Goal: Task Accomplishment & Management: Manage account settings

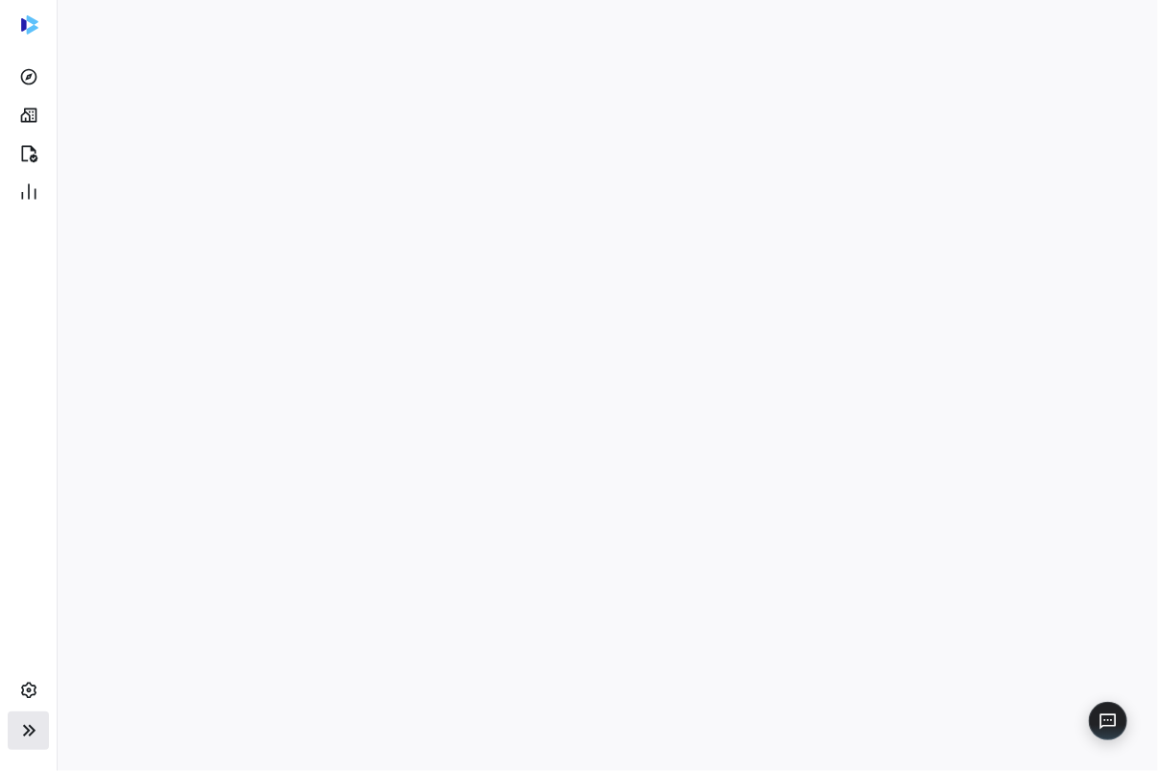
click at [21, 729] on icon at bounding box center [28, 730] width 23 height 23
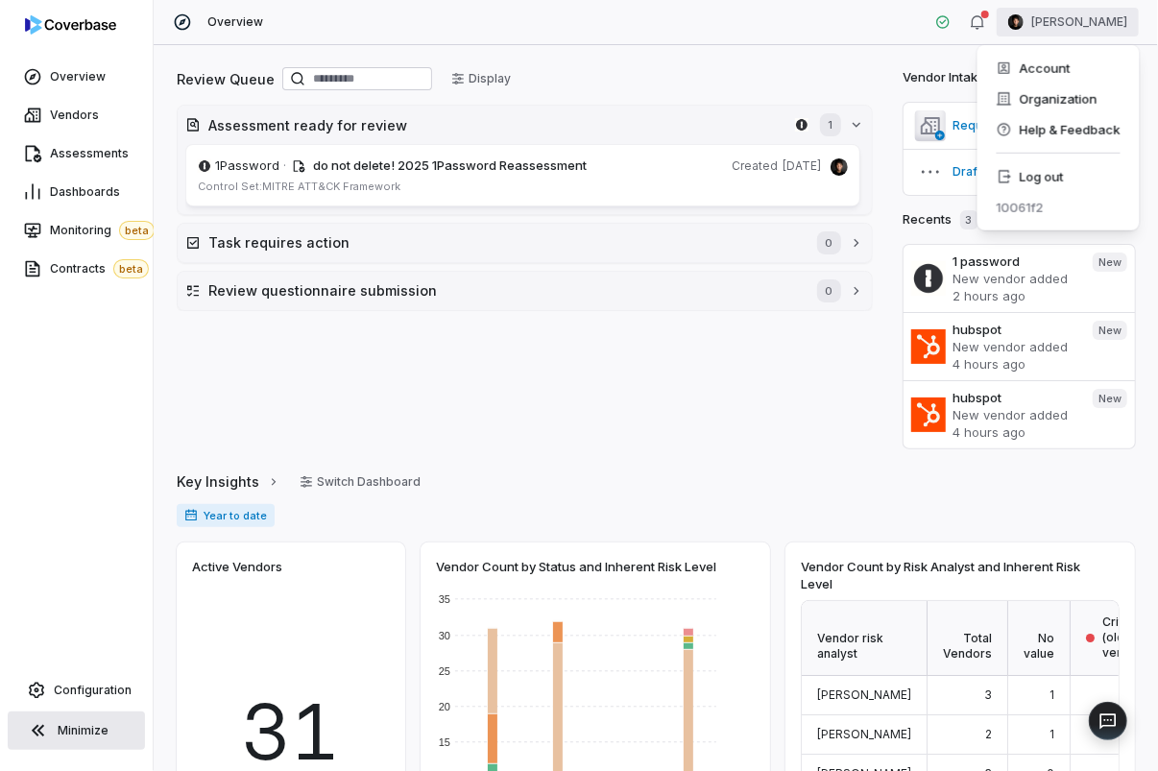
click at [1051, 17] on html "Overview Vendors Assessments Dashboards Monitoring beta Contracts beta Configur…" at bounding box center [579, 385] width 1158 height 771
click at [1052, 159] on div "Account Organization Help & Feedback Log out 10061f2" at bounding box center [1058, 137] width 162 height 185
click at [1048, 175] on div "Log out" at bounding box center [1058, 176] width 147 height 31
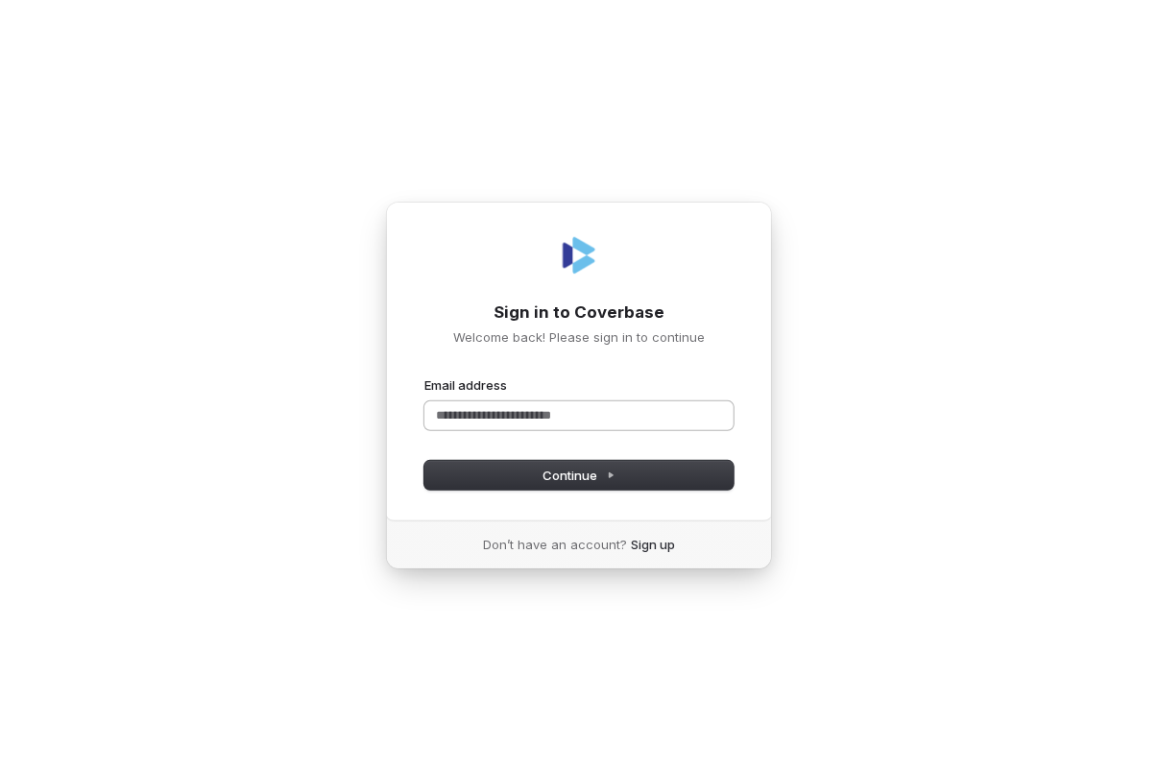
type input "*"
type input "**********"
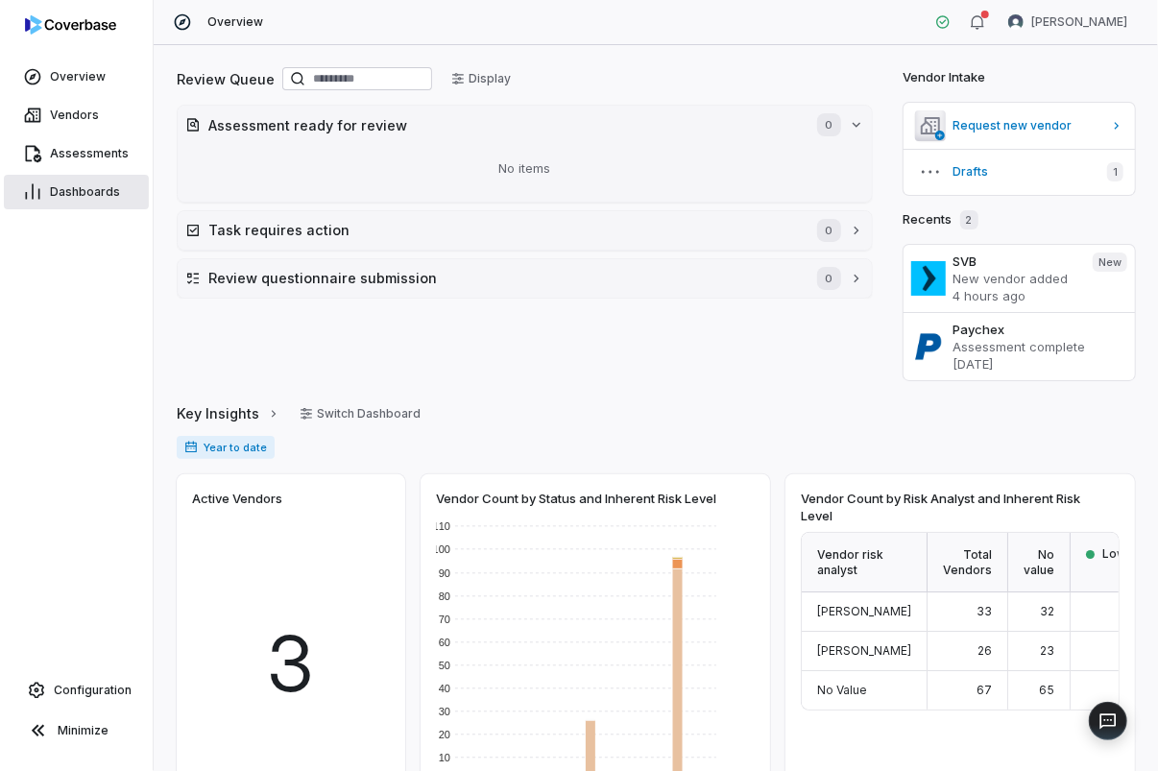
click at [105, 199] on span "Dashboards" at bounding box center [85, 191] width 70 height 15
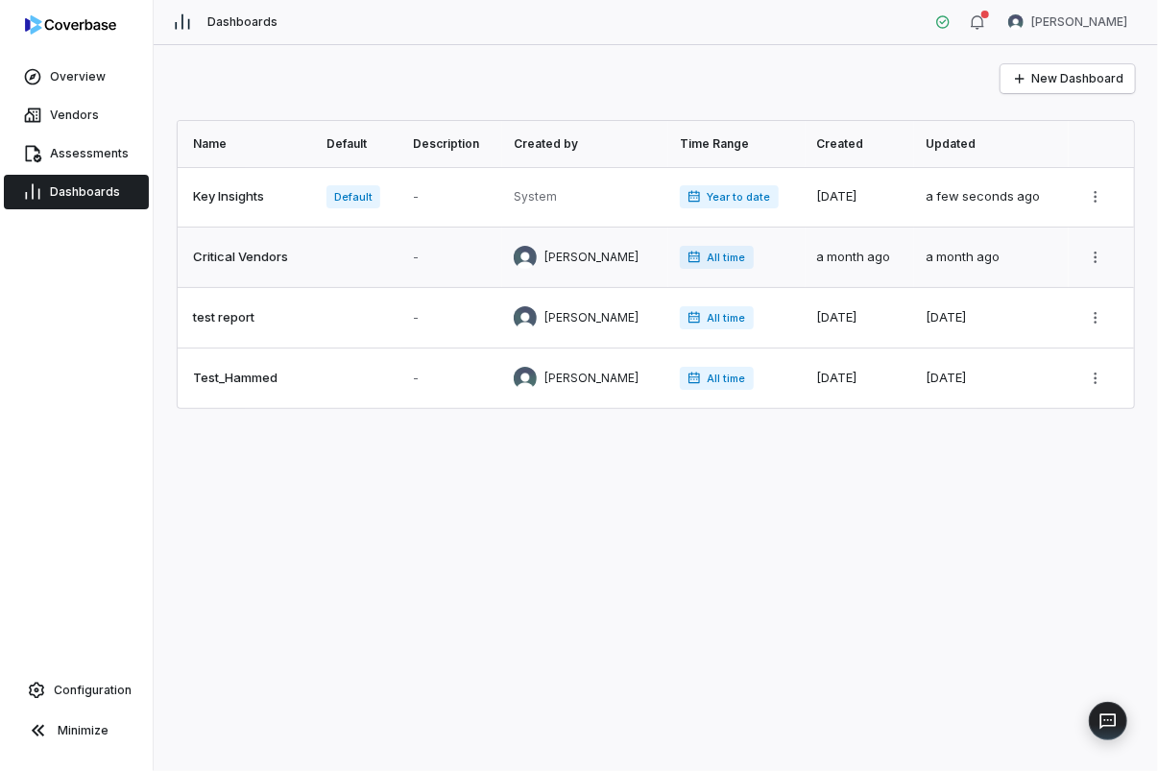
click at [288, 260] on link at bounding box center [246, 257] width 137 height 60
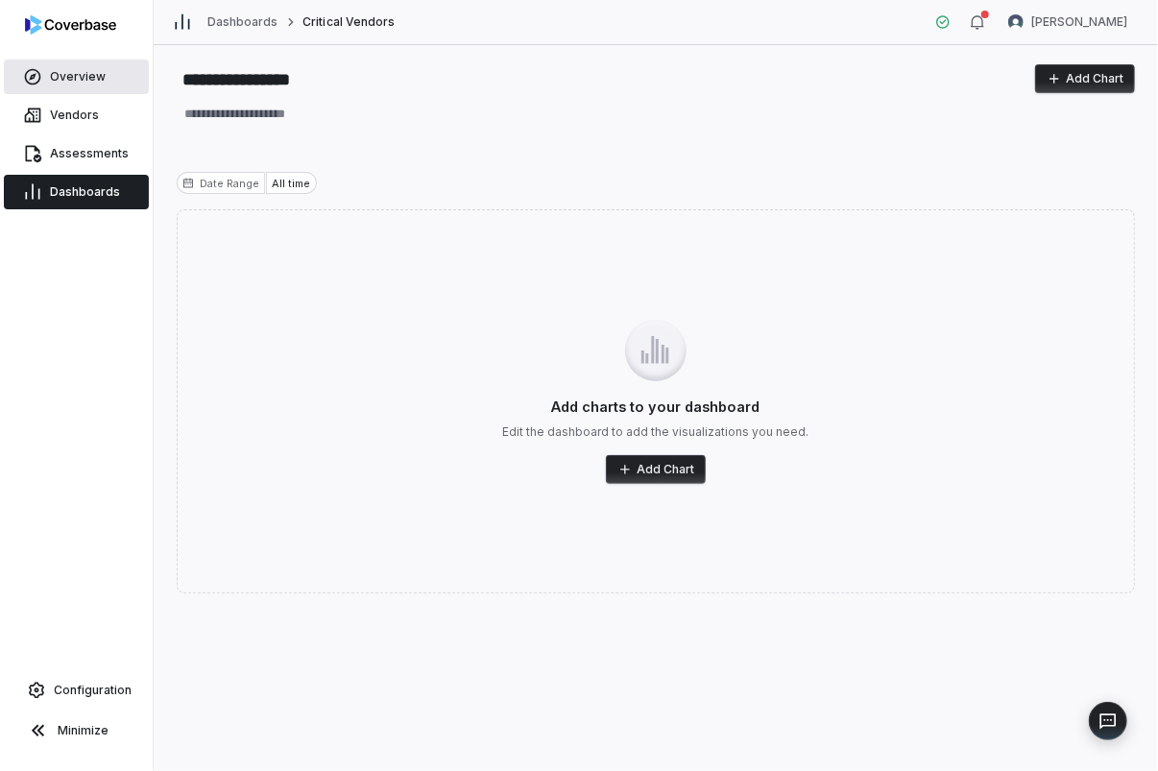
click at [70, 72] on span "Overview" at bounding box center [78, 76] width 56 height 15
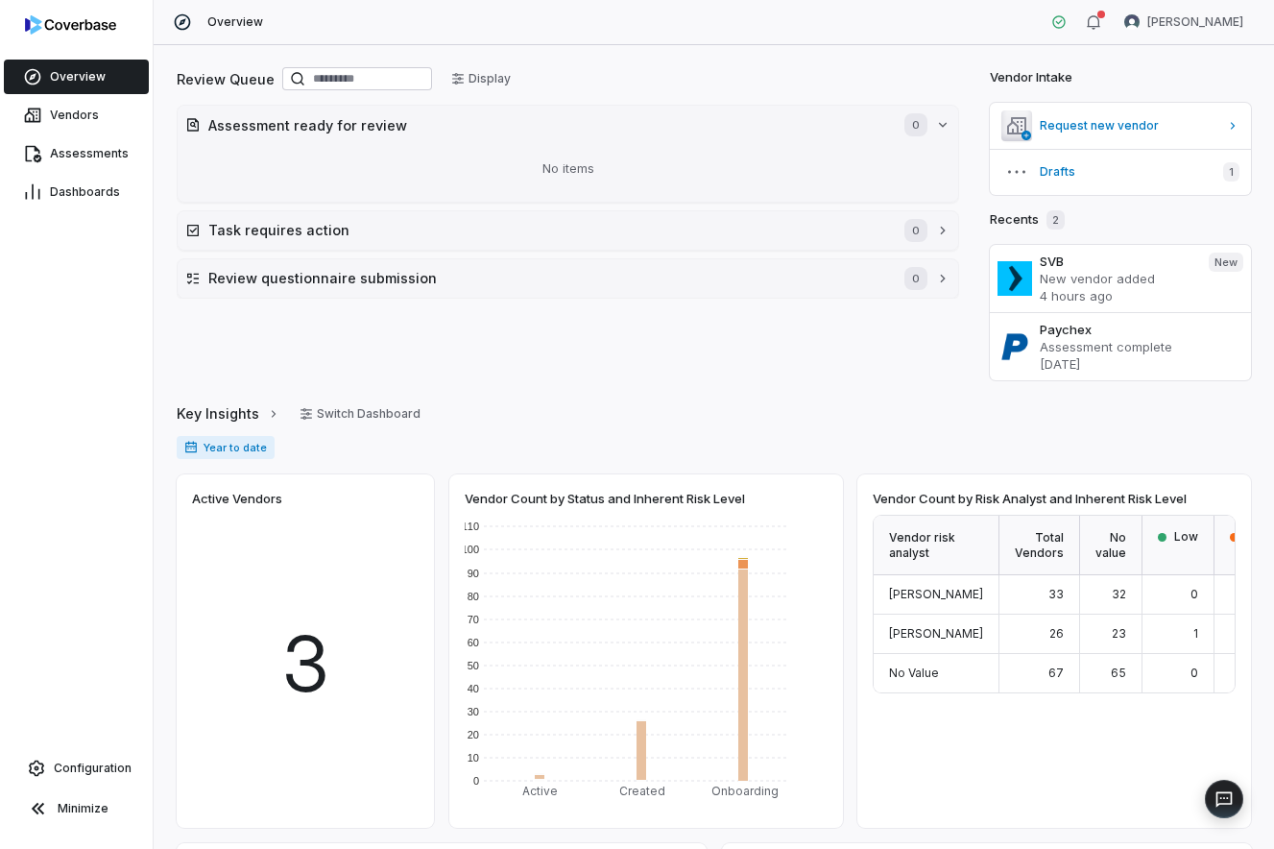
click at [614, 412] on div "Key Insights Switch Dashboard" at bounding box center [714, 413] width 1074 height 29
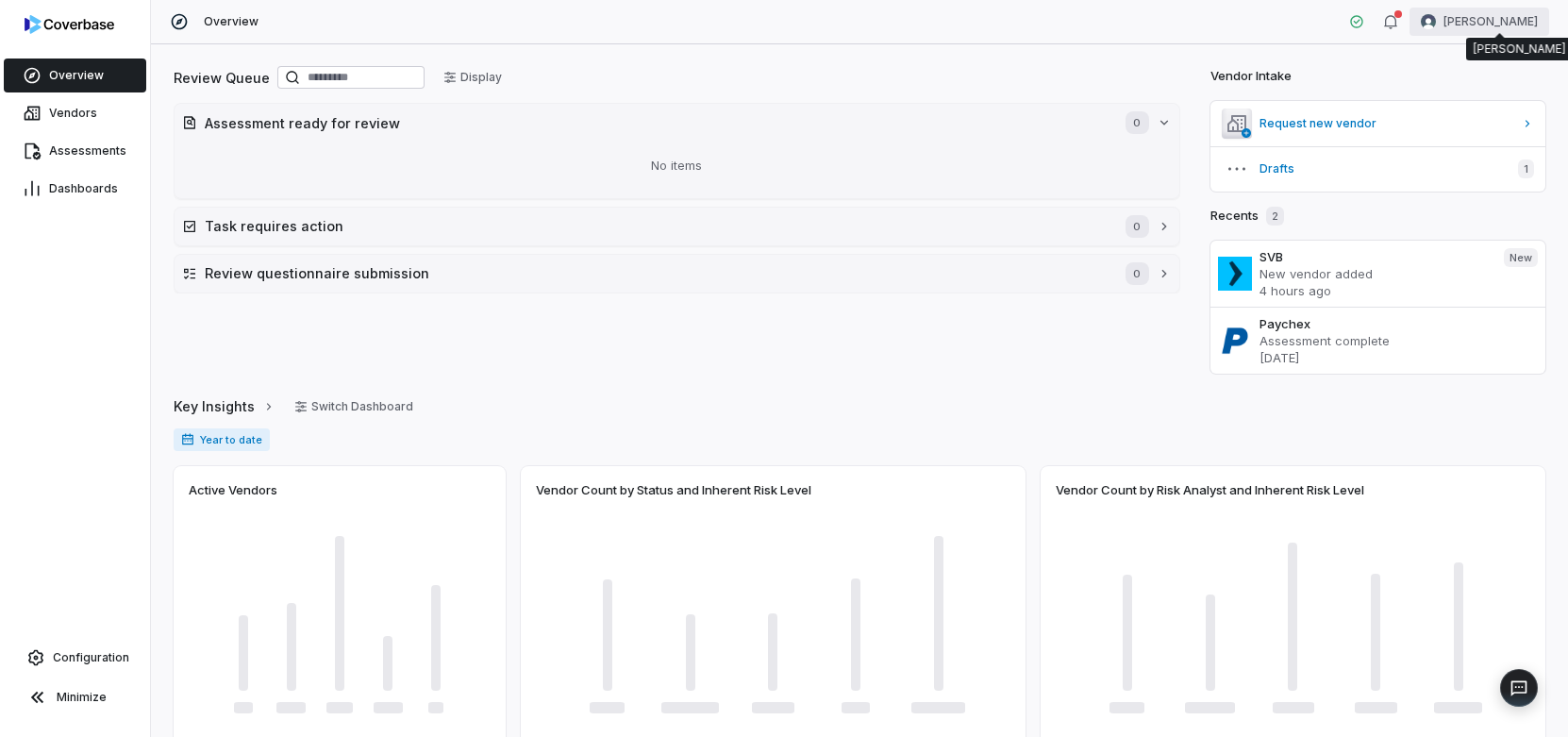
click at [1137, 14] on html "Overview Vendors Assessments Dashboards Configuration Minimize Overview Bill Ad…" at bounding box center [784, 368] width 1568 height 737
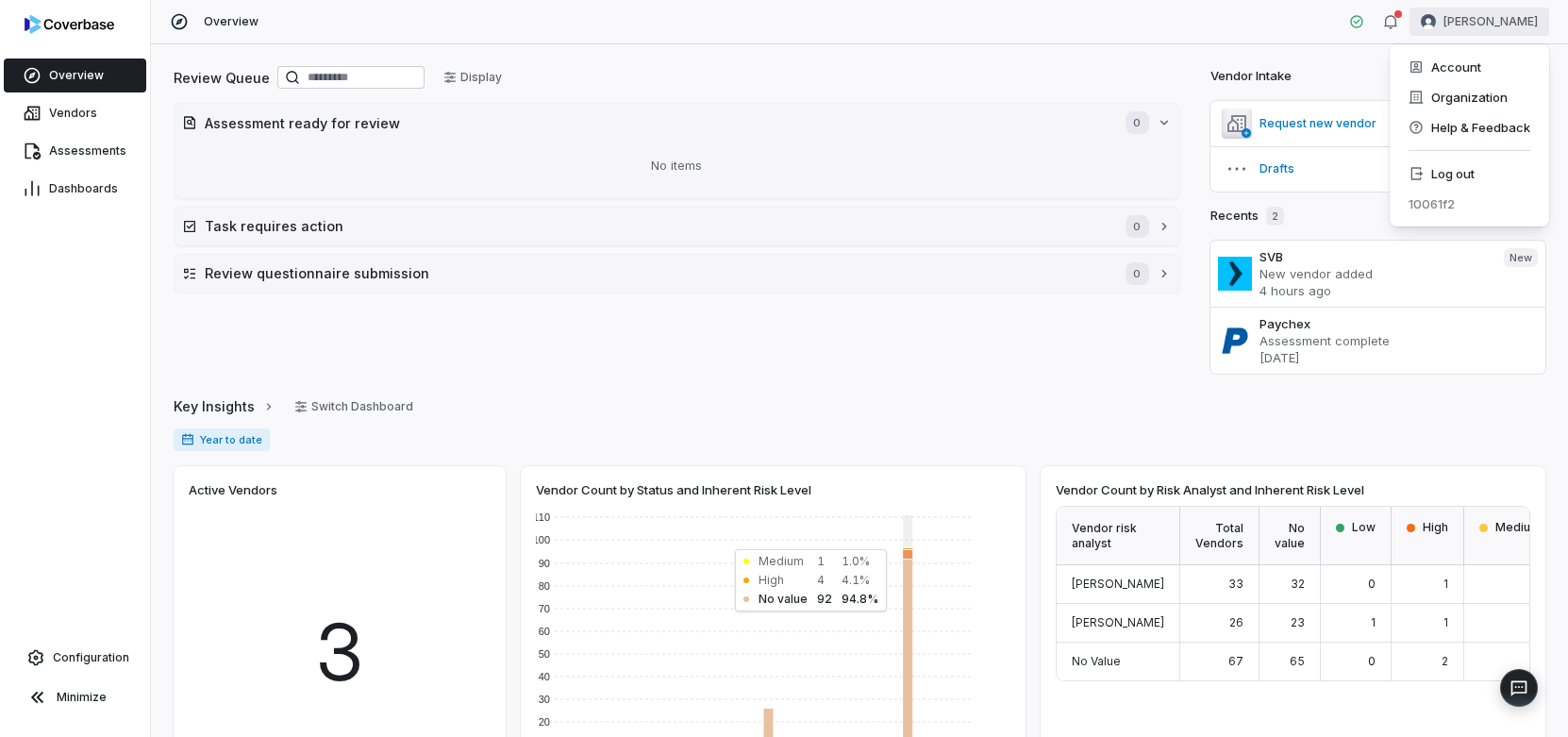
click at [1137, 84] on html "Overview Vendors Assessments Dashboards Configuration Minimize Overview Bill Ad…" at bounding box center [784, 368] width 1568 height 737
click at [87, 415] on div "Overview Vendors Assessments Dashboards Configuration Minimize" at bounding box center [75, 368] width 150 height 737
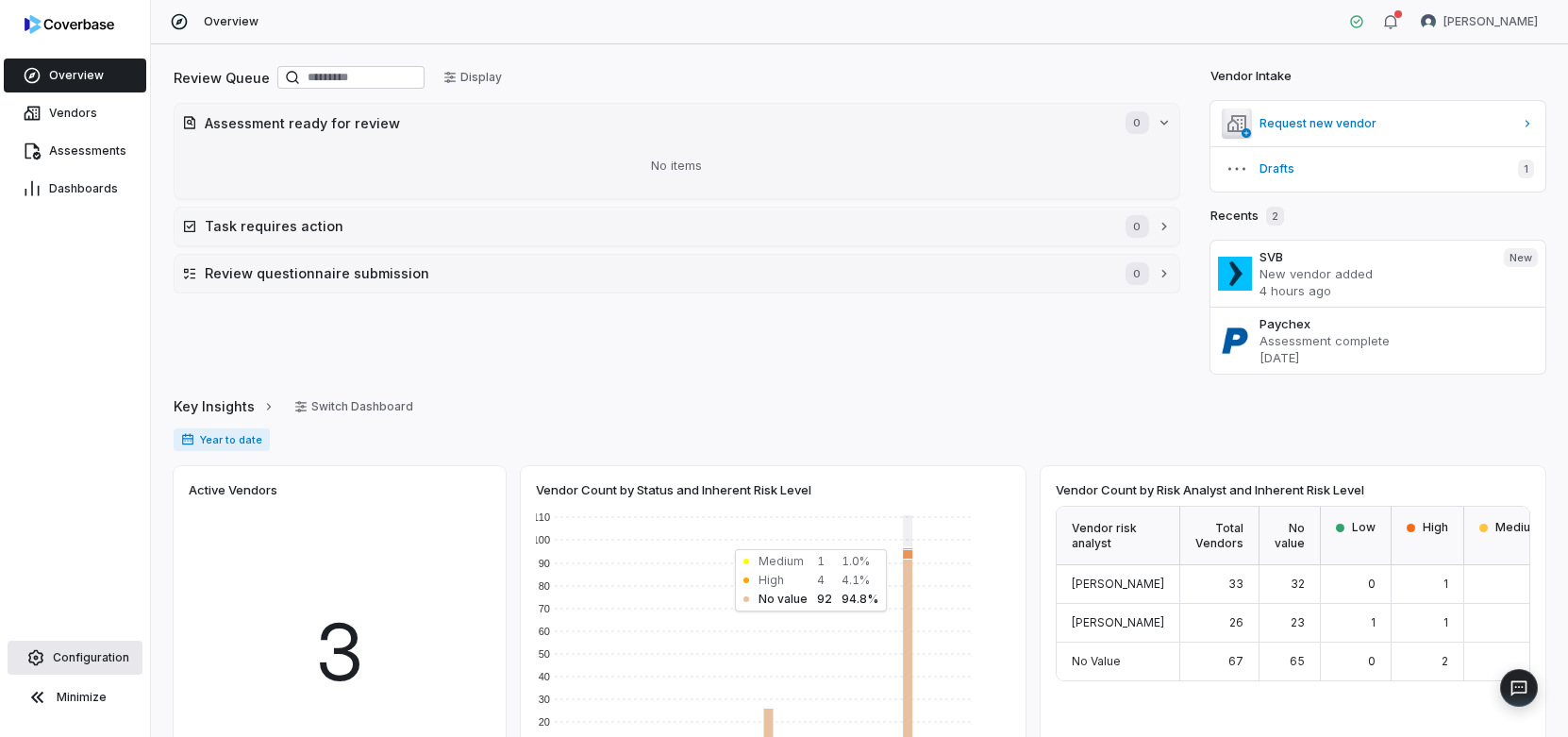
click at [87, 652] on span "Configuration" at bounding box center [91, 656] width 77 height 15
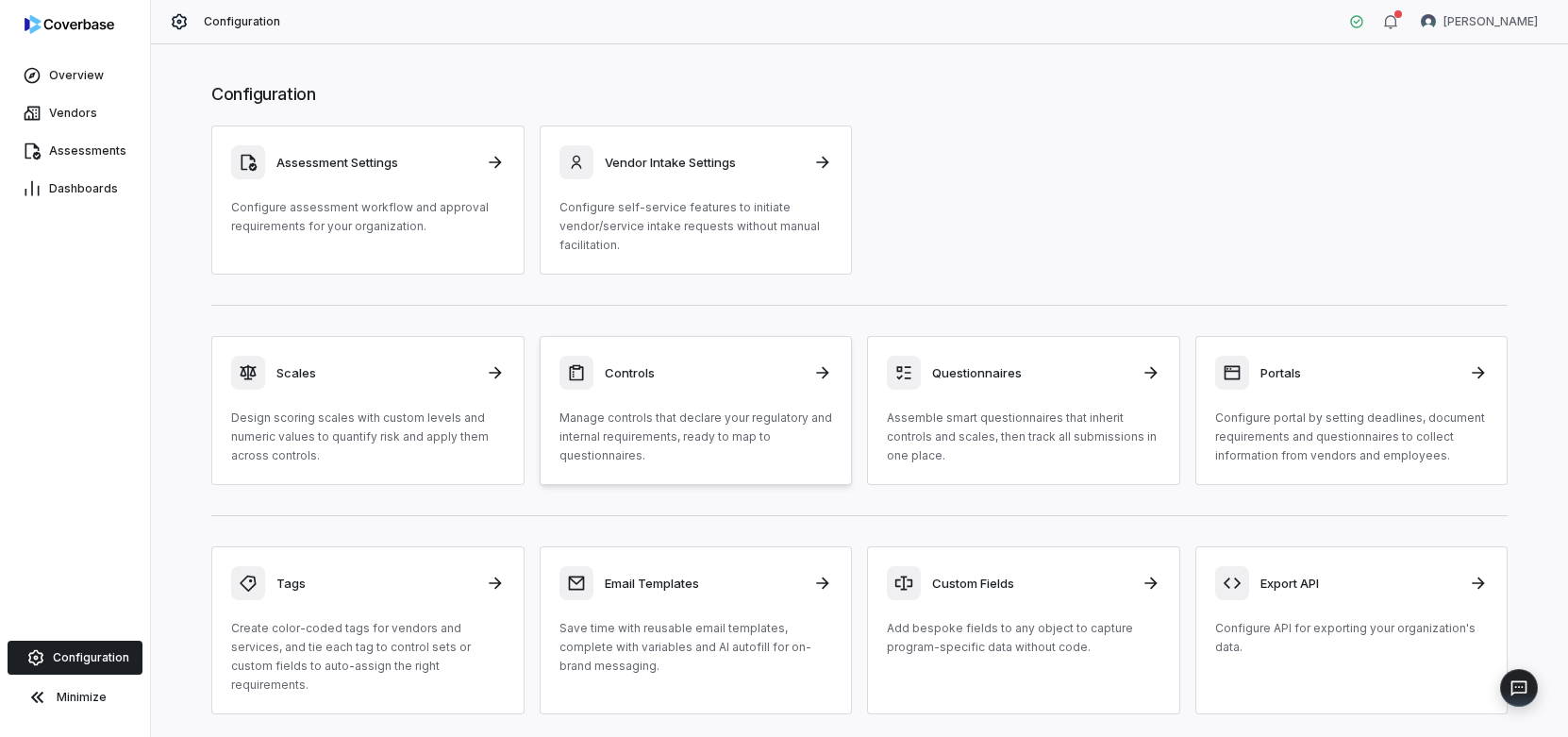
click at [595, 365] on div "Controls" at bounding box center [696, 372] width 273 height 34
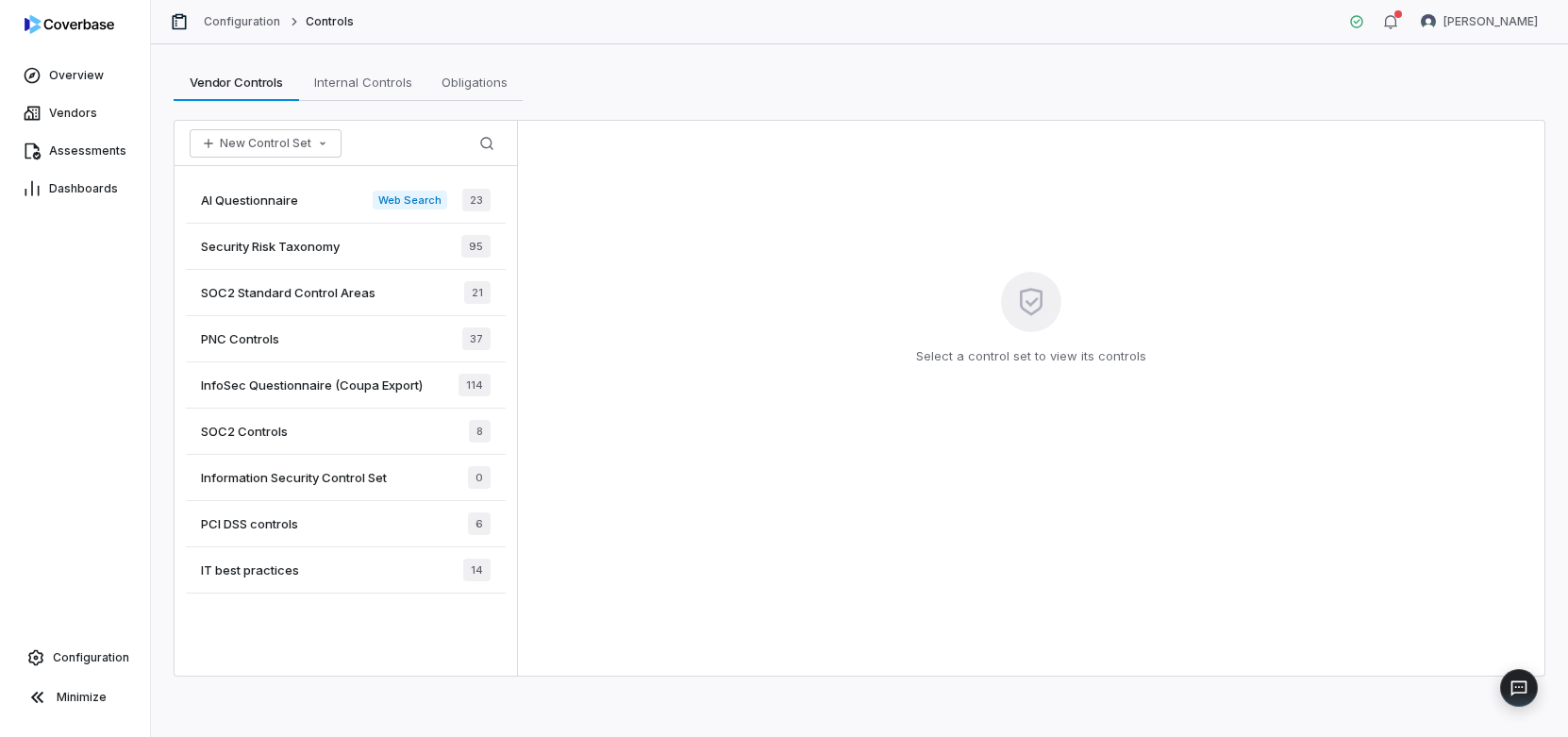
click at [318, 253] on span "Security Risk Taxonomy" at bounding box center [269, 246] width 139 height 17
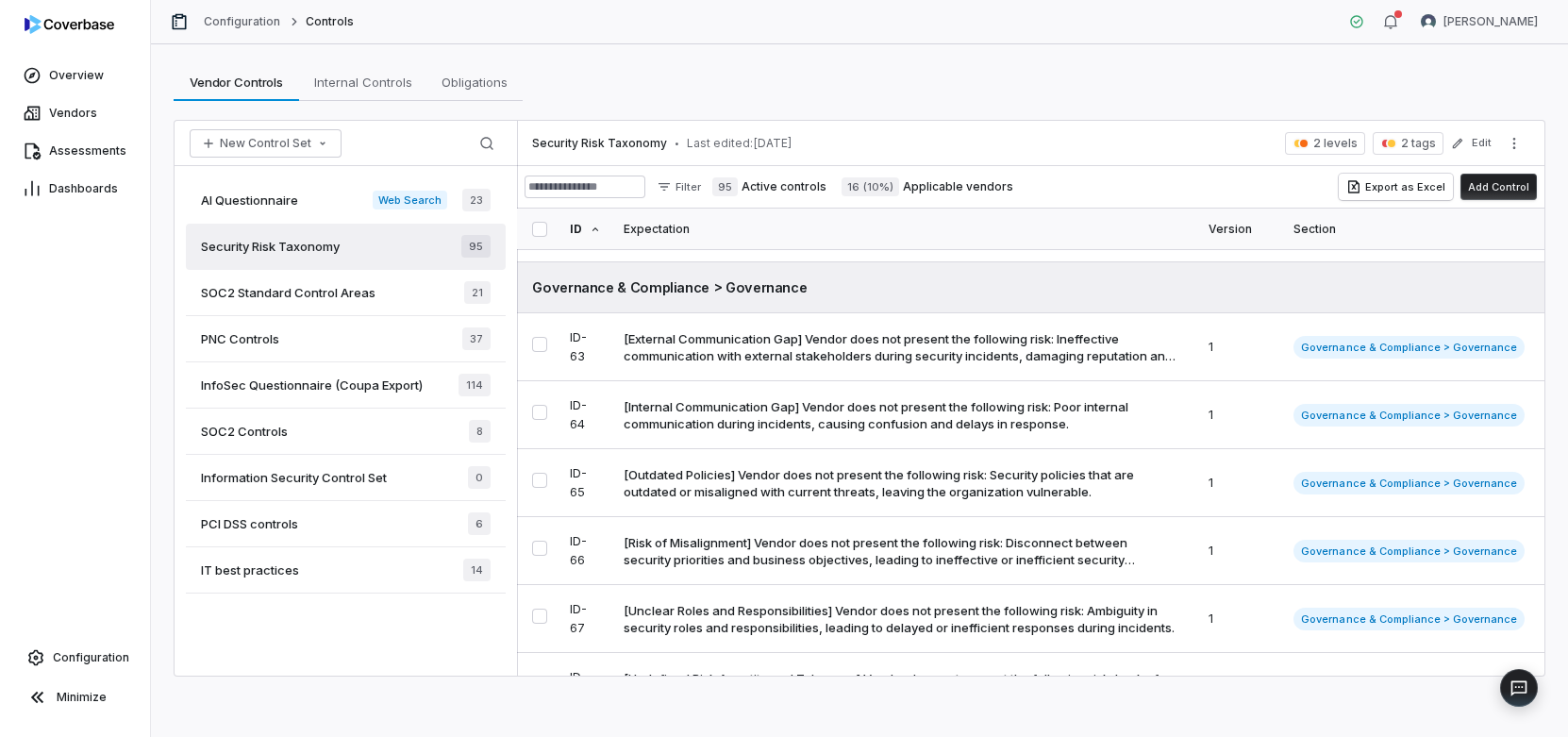
scroll to position [2988, 0]
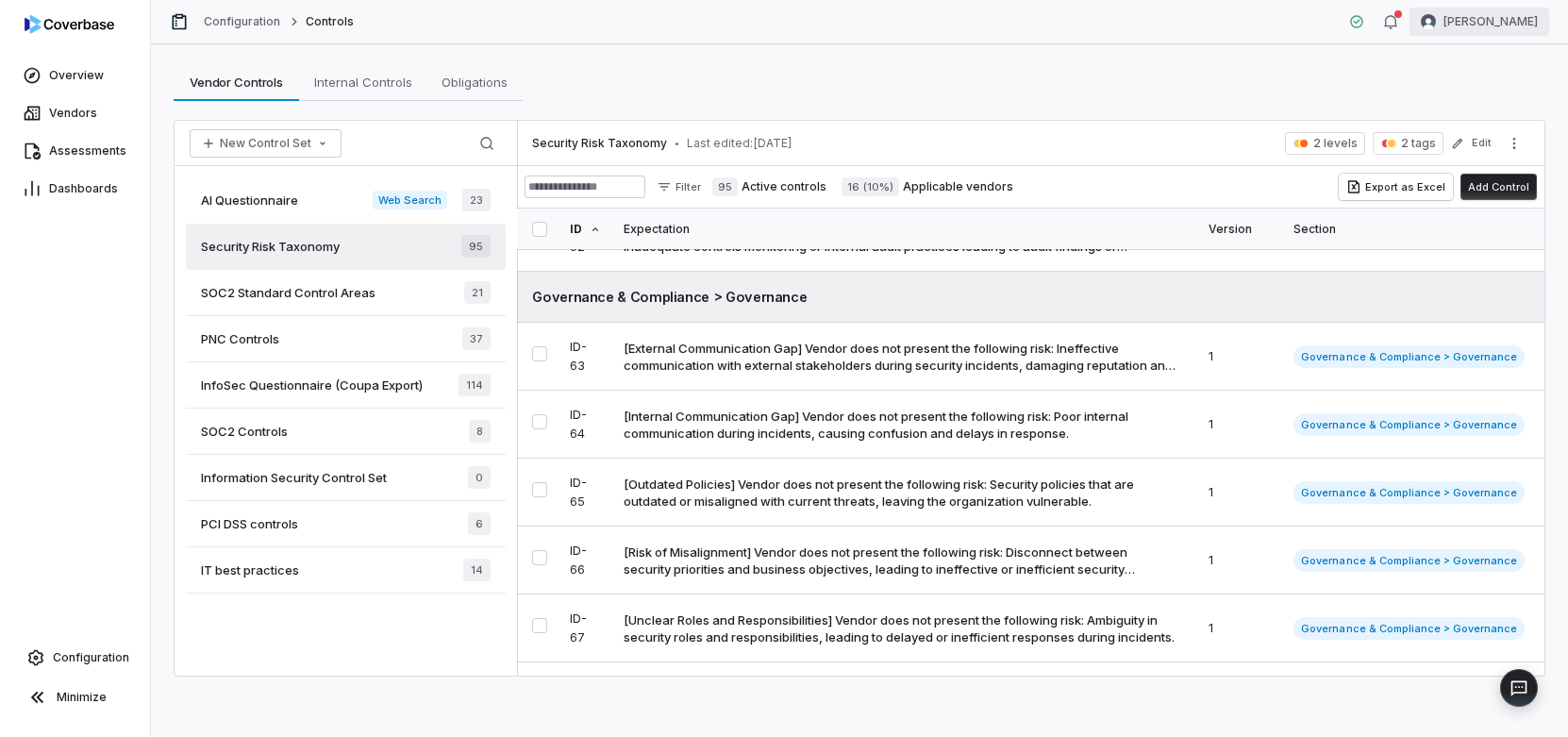
click at [1137, 18] on html "Overview Vendors Assessments Dashboards Configuration Minimize Configuration Co…" at bounding box center [784, 368] width 1568 height 737
click at [1137, 169] on div "Log out" at bounding box center [1470, 173] width 145 height 30
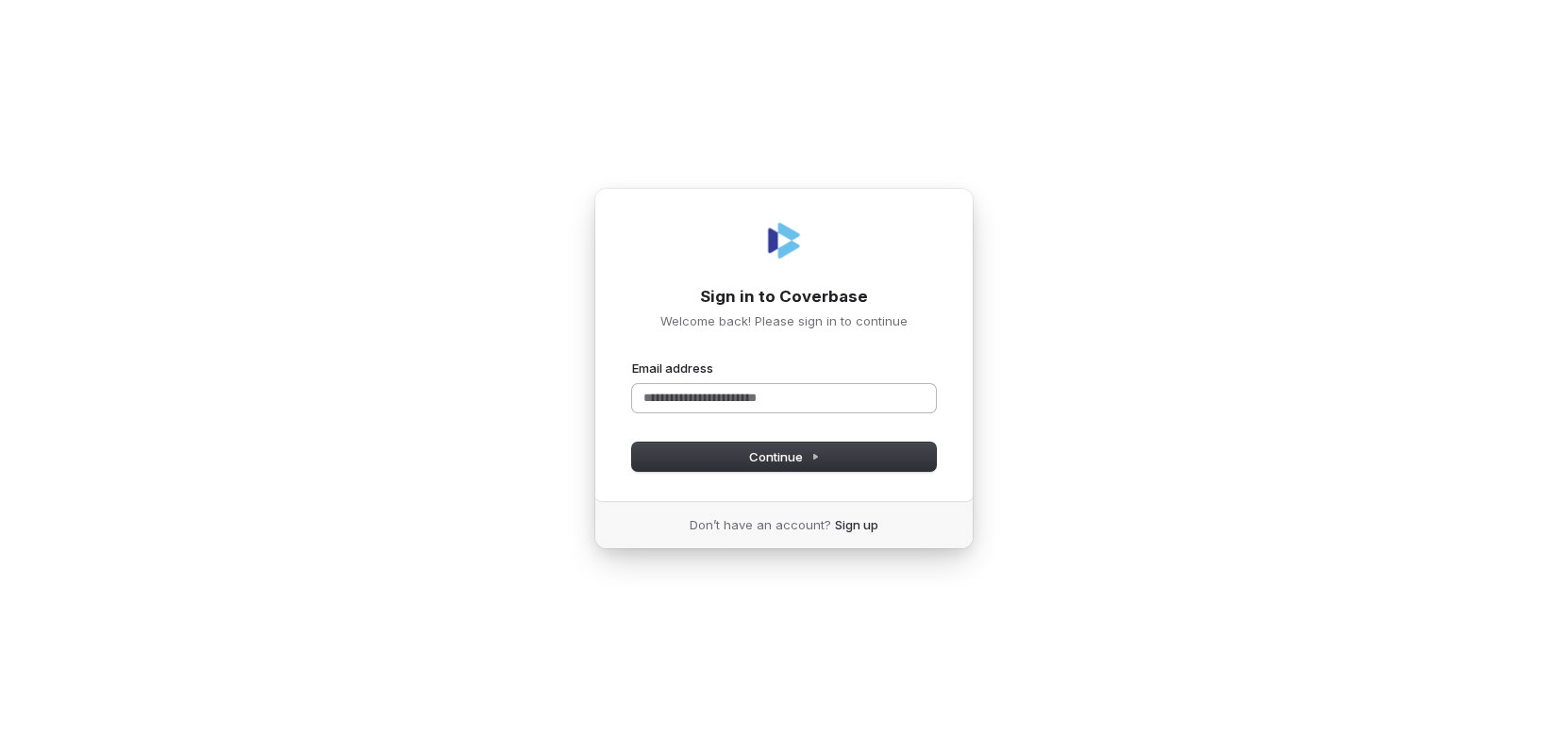
click at [838, 395] on input "Email address" at bounding box center [784, 398] width 304 height 28
type input "**********"
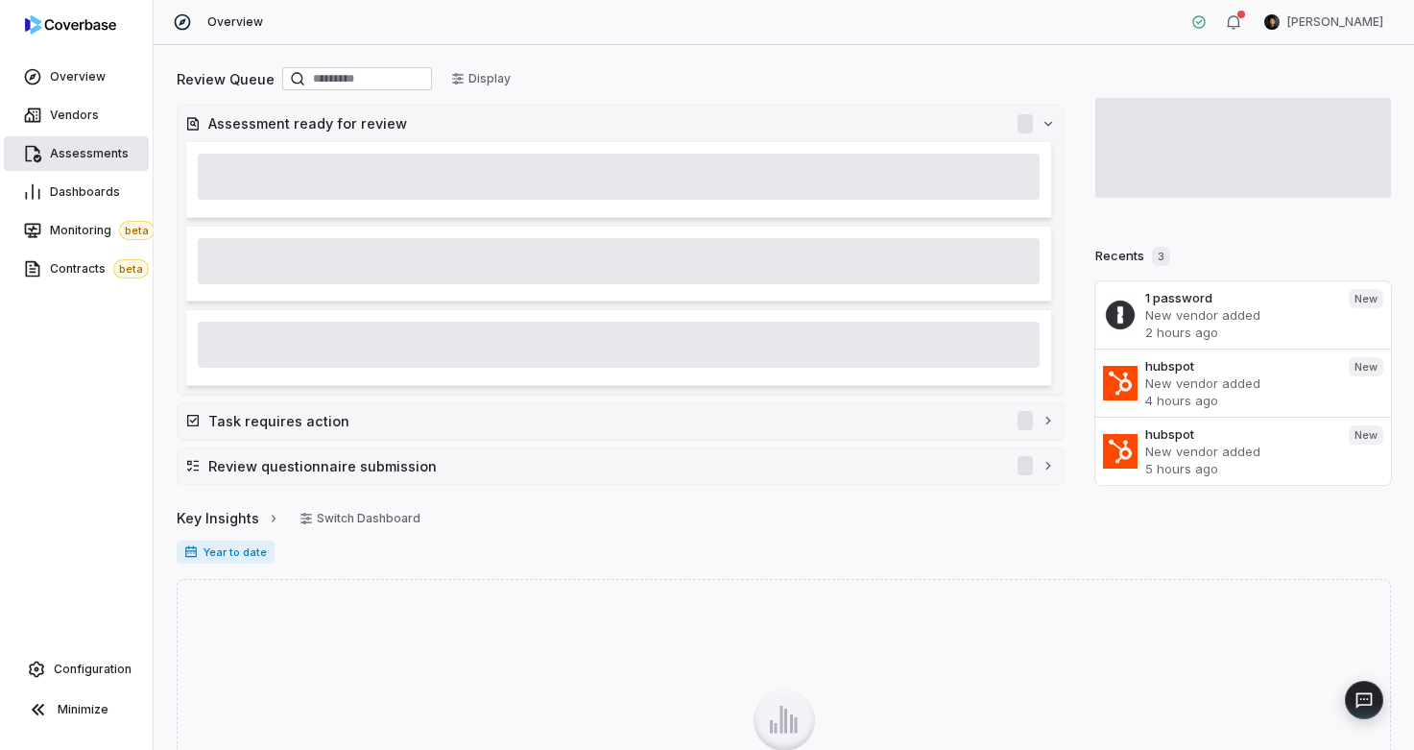
click at [84, 160] on span "Assessments" at bounding box center [89, 153] width 79 height 15
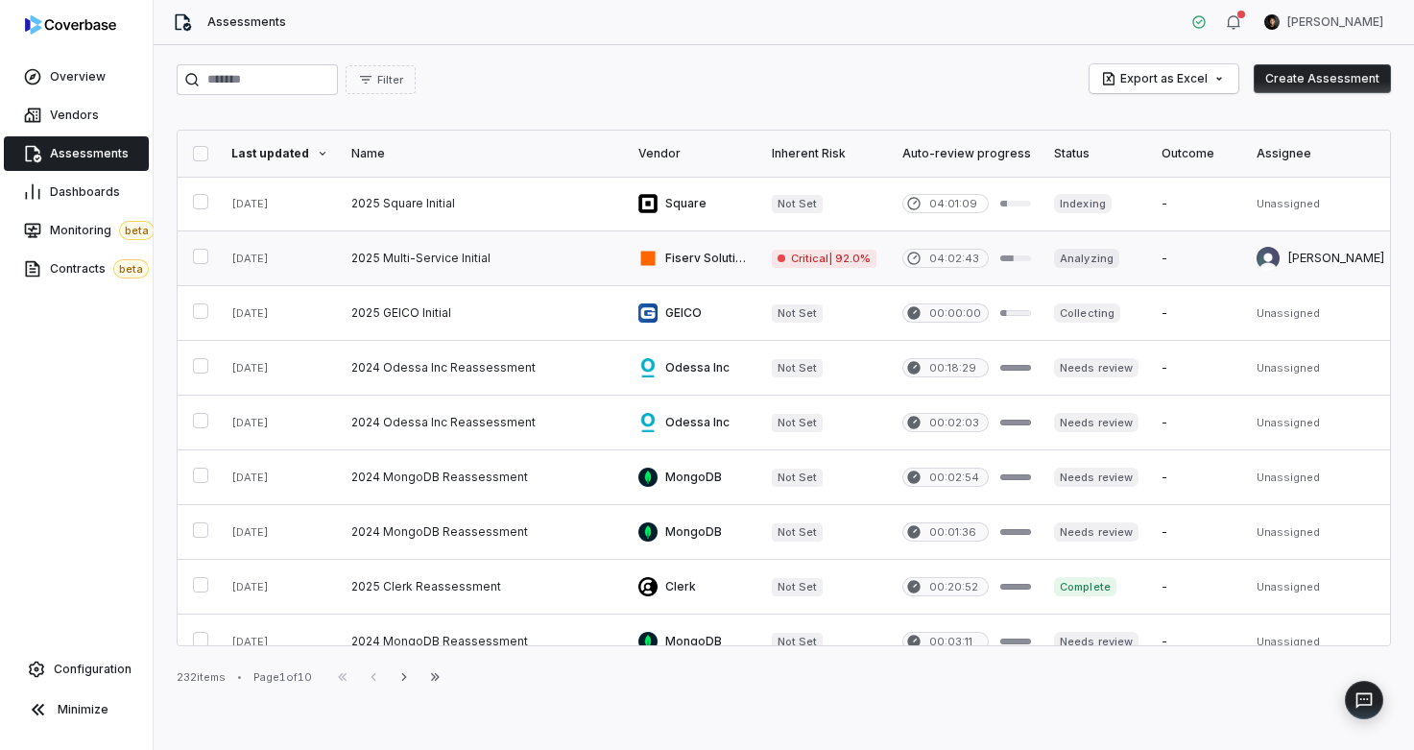
click at [509, 258] on link at bounding box center [483, 258] width 287 height 54
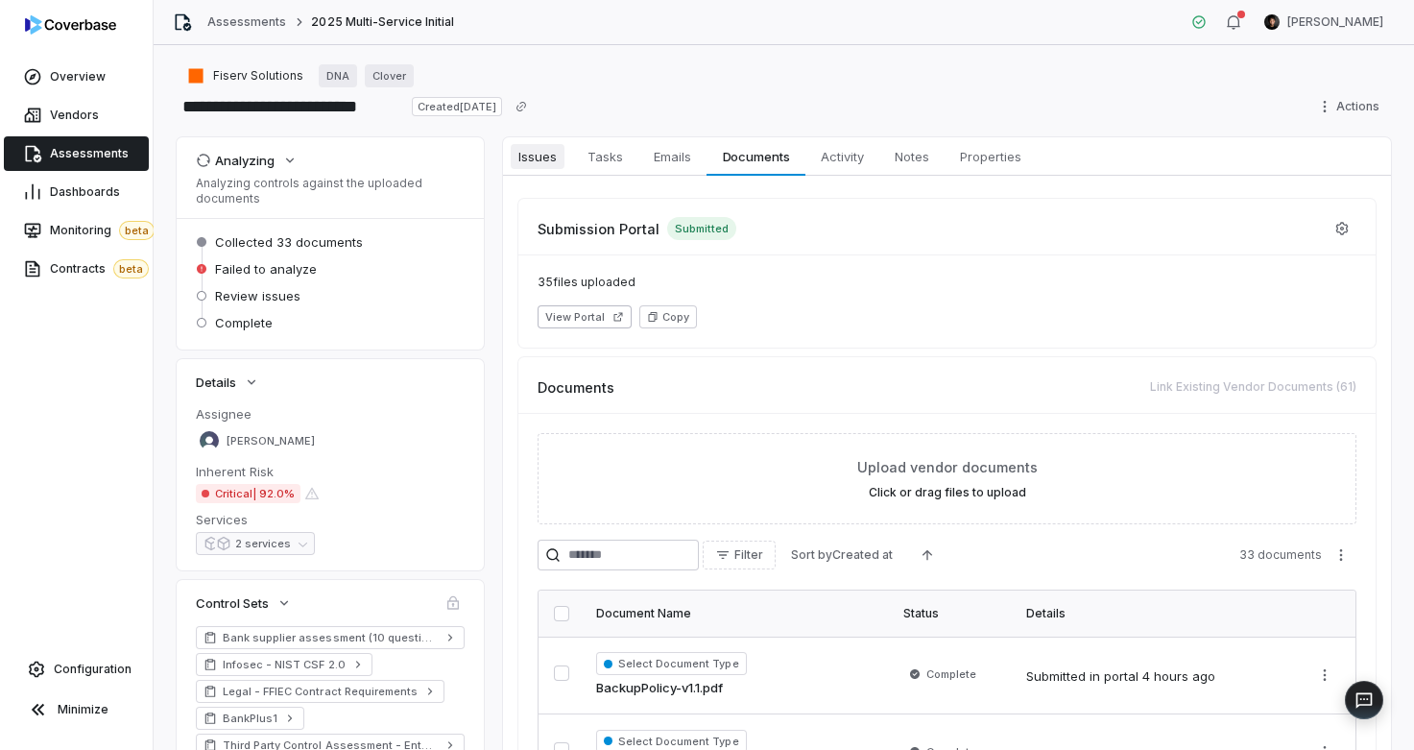
click at [529, 154] on span "Issues" at bounding box center [538, 156] width 54 height 25
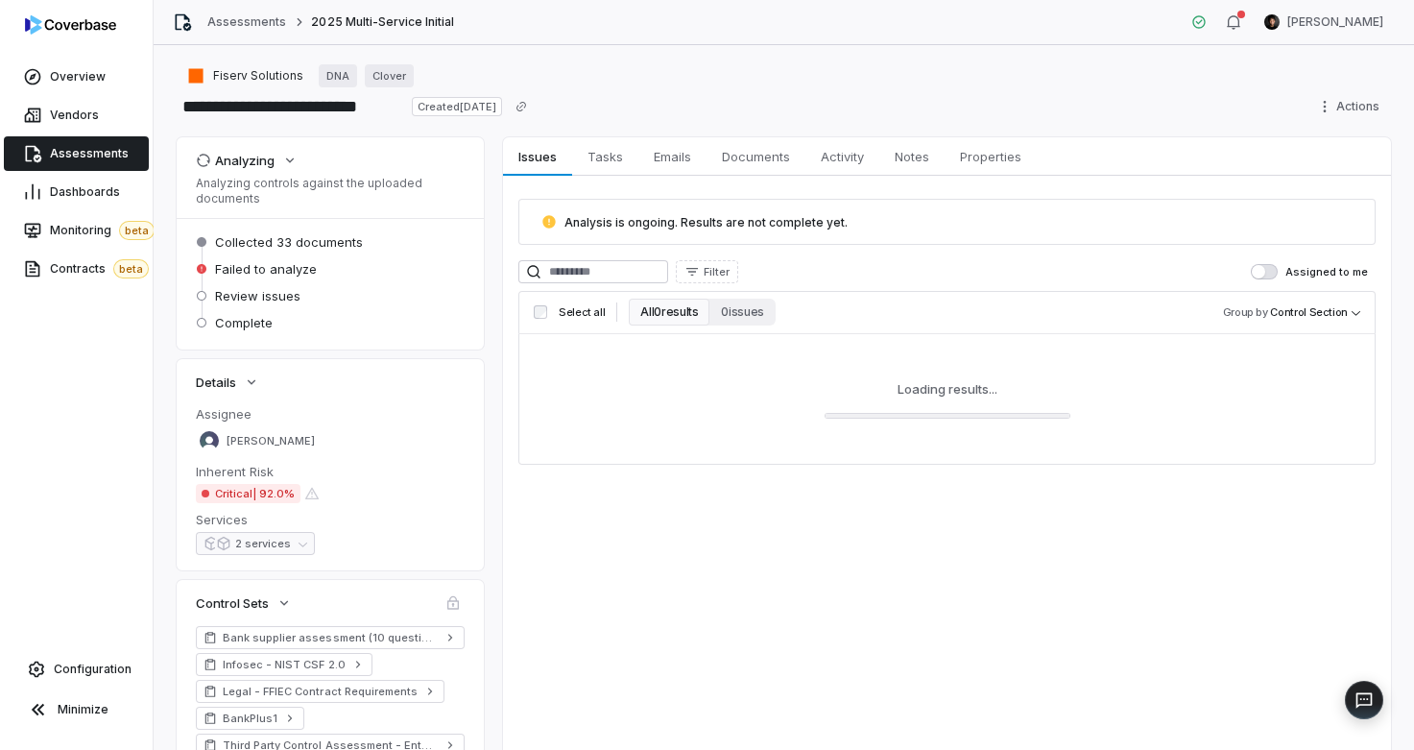
click at [112, 146] on span "Assessments" at bounding box center [89, 153] width 79 height 15
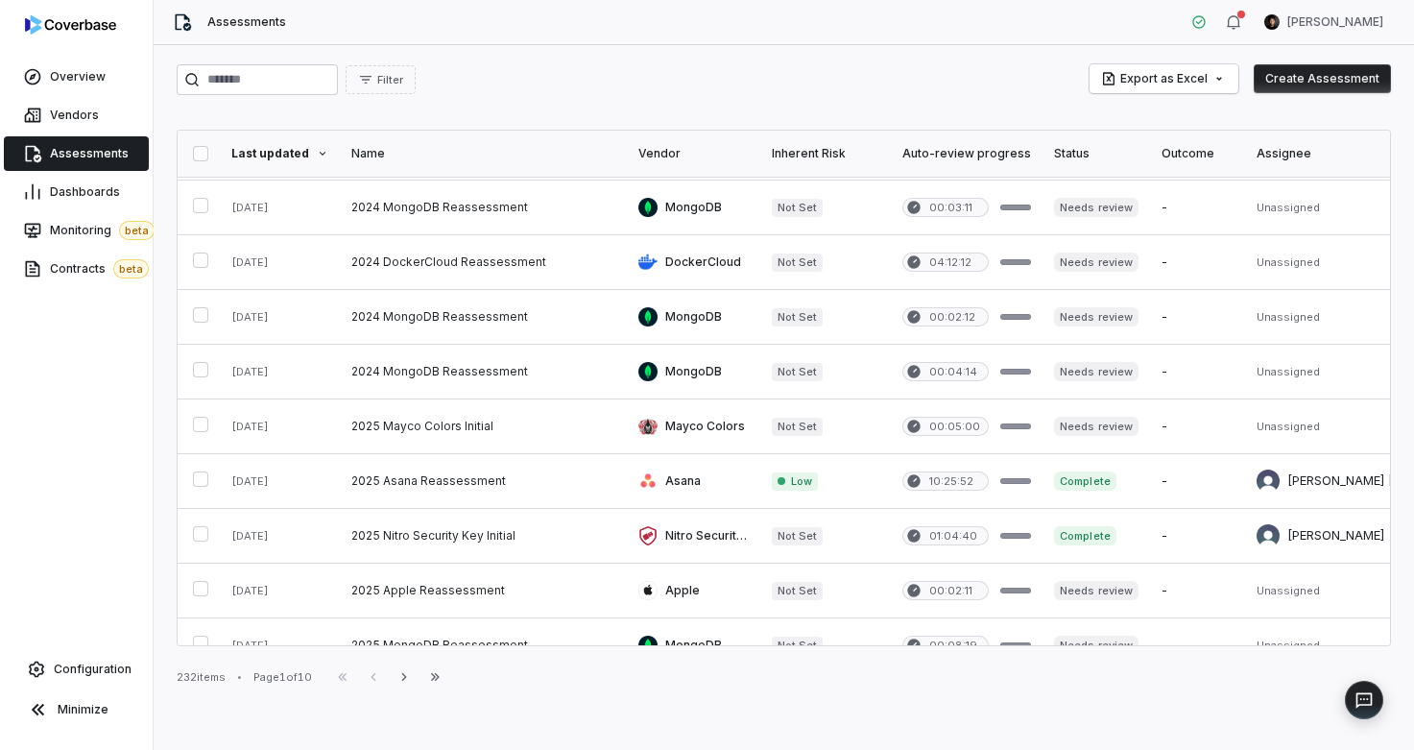
scroll to position [440, 0]
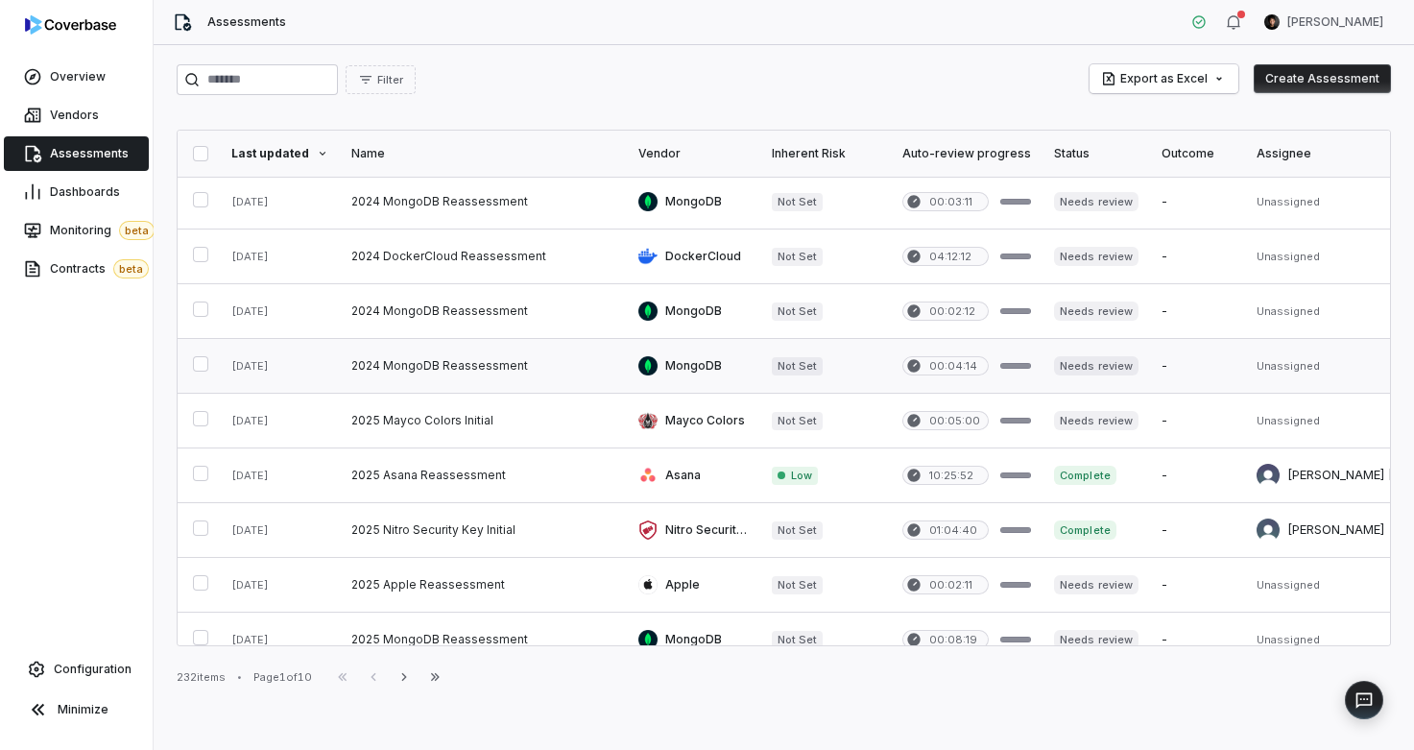
click at [558, 365] on link at bounding box center [483, 366] width 287 height 54
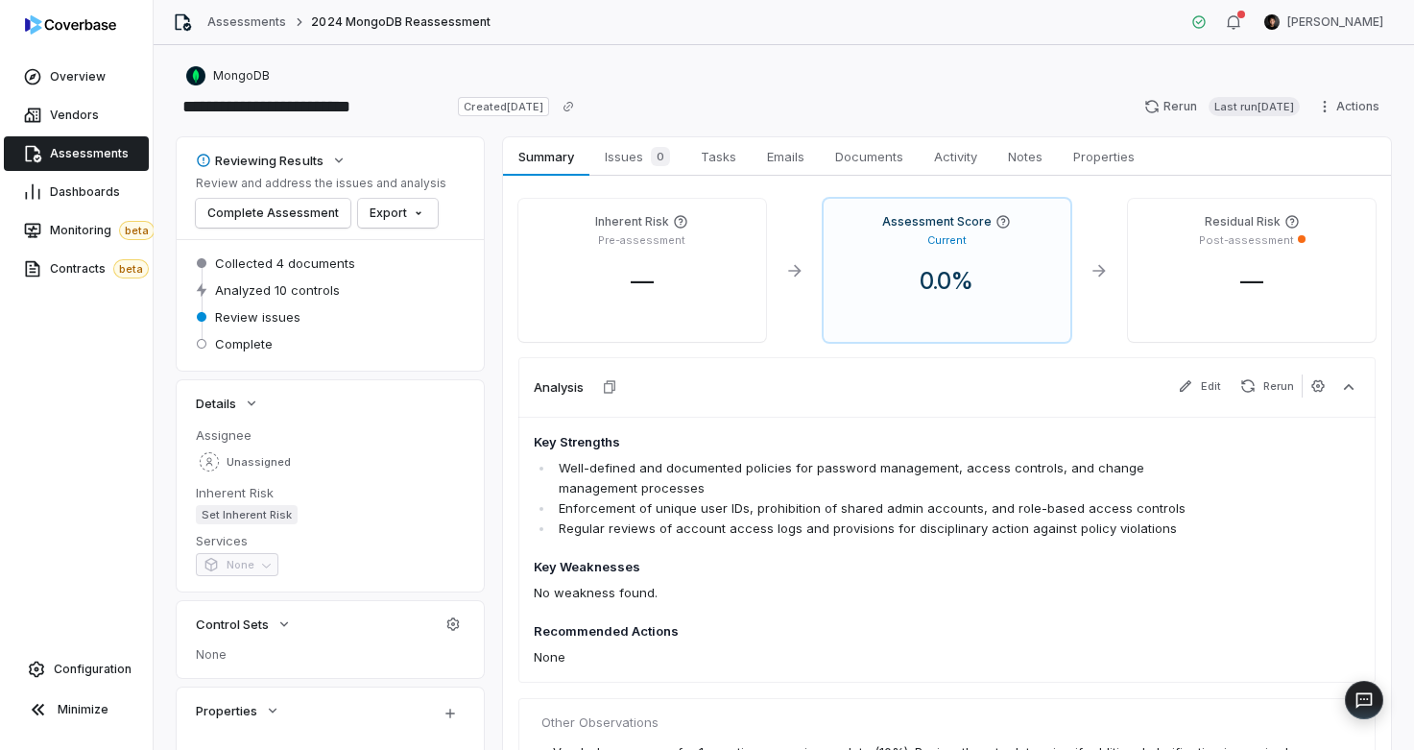
click at [98, 141] on link "Assessments" at bounding box center [76, 153] width 145 height 35
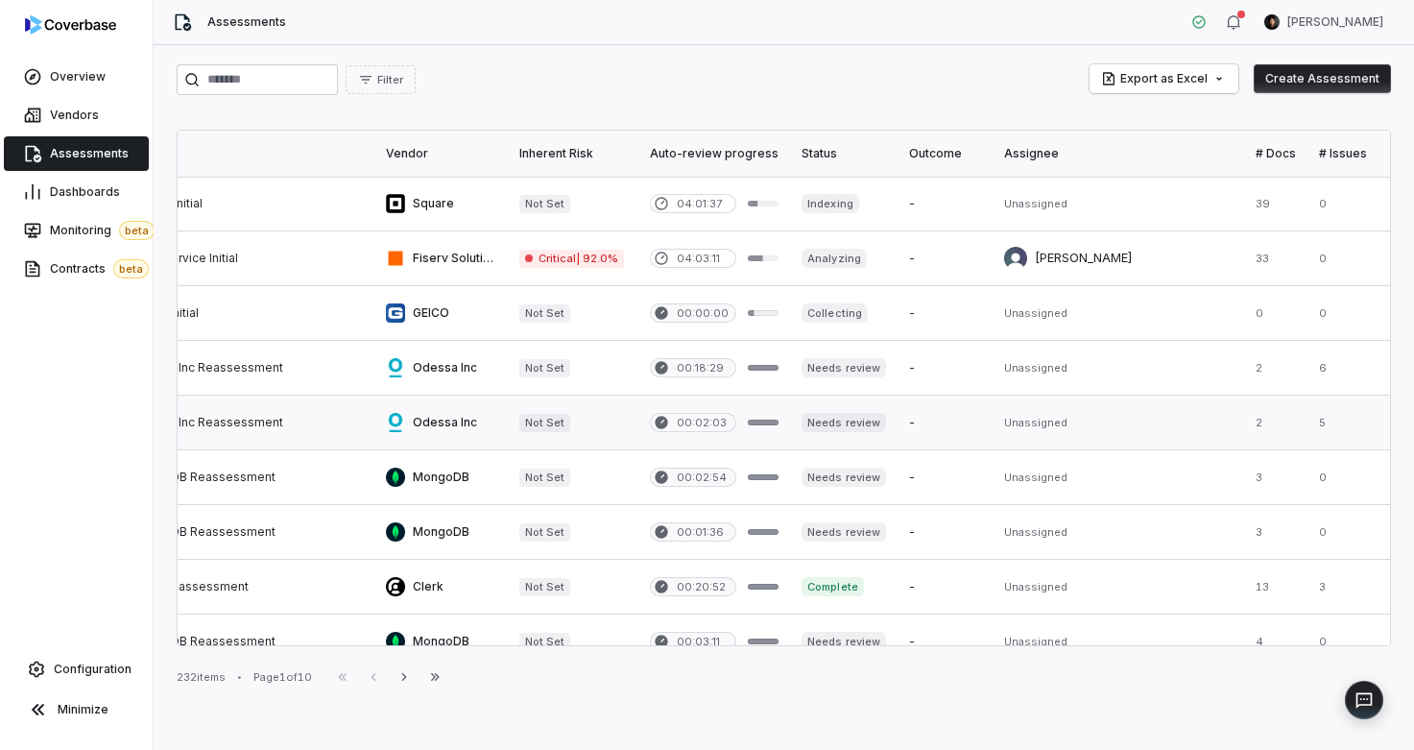
scroll to position [0, 319]
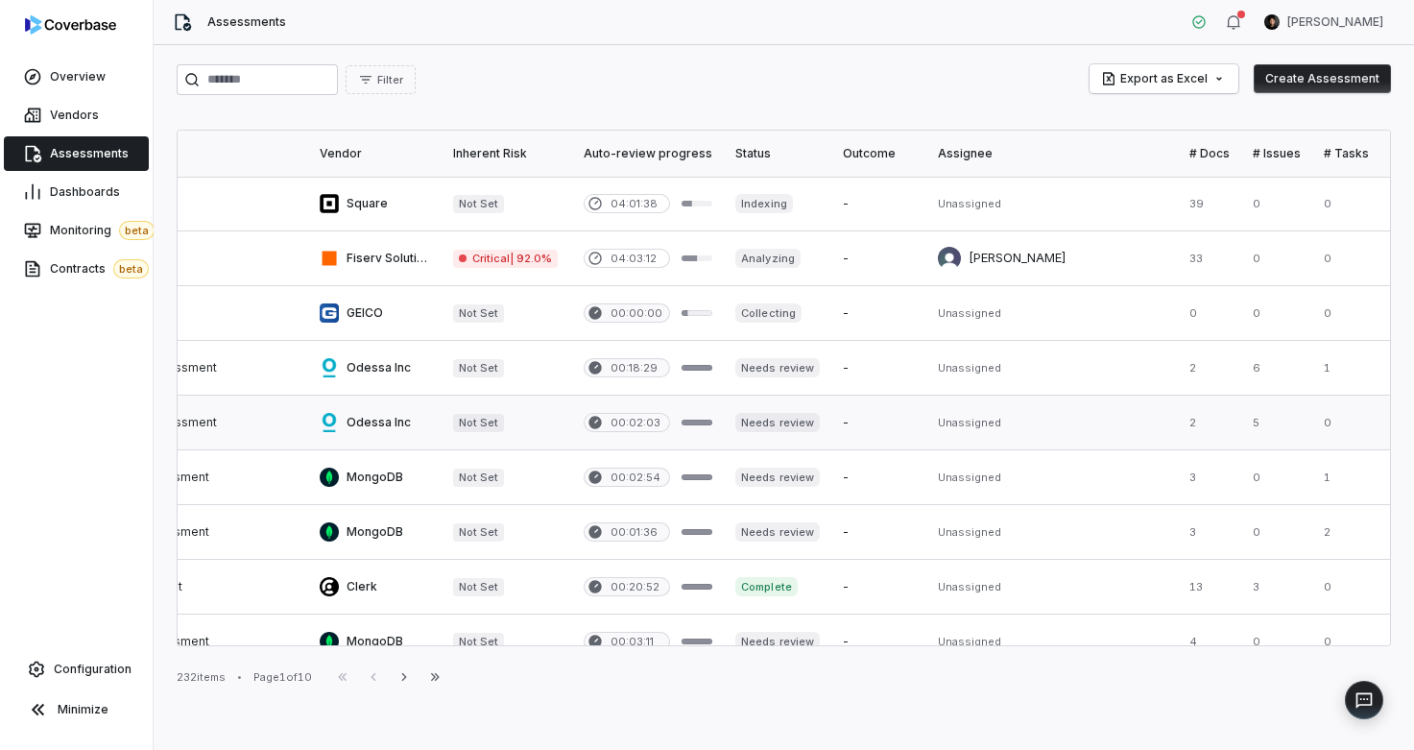
click at [320, 421] on link at bounding box center [374, 422] width 133 height 54
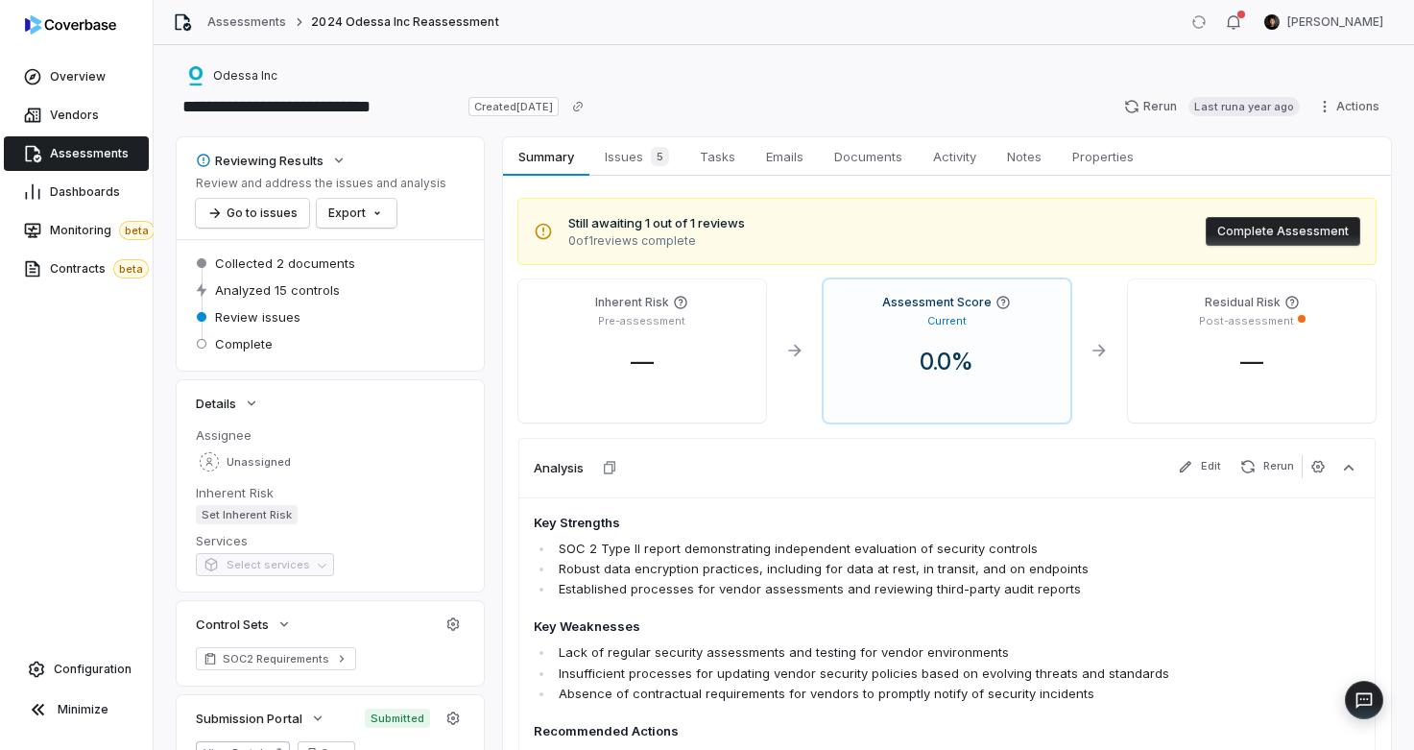
click at [64, 158] on span "Assessments" at bounding box center [89, 153] width 79 height 15
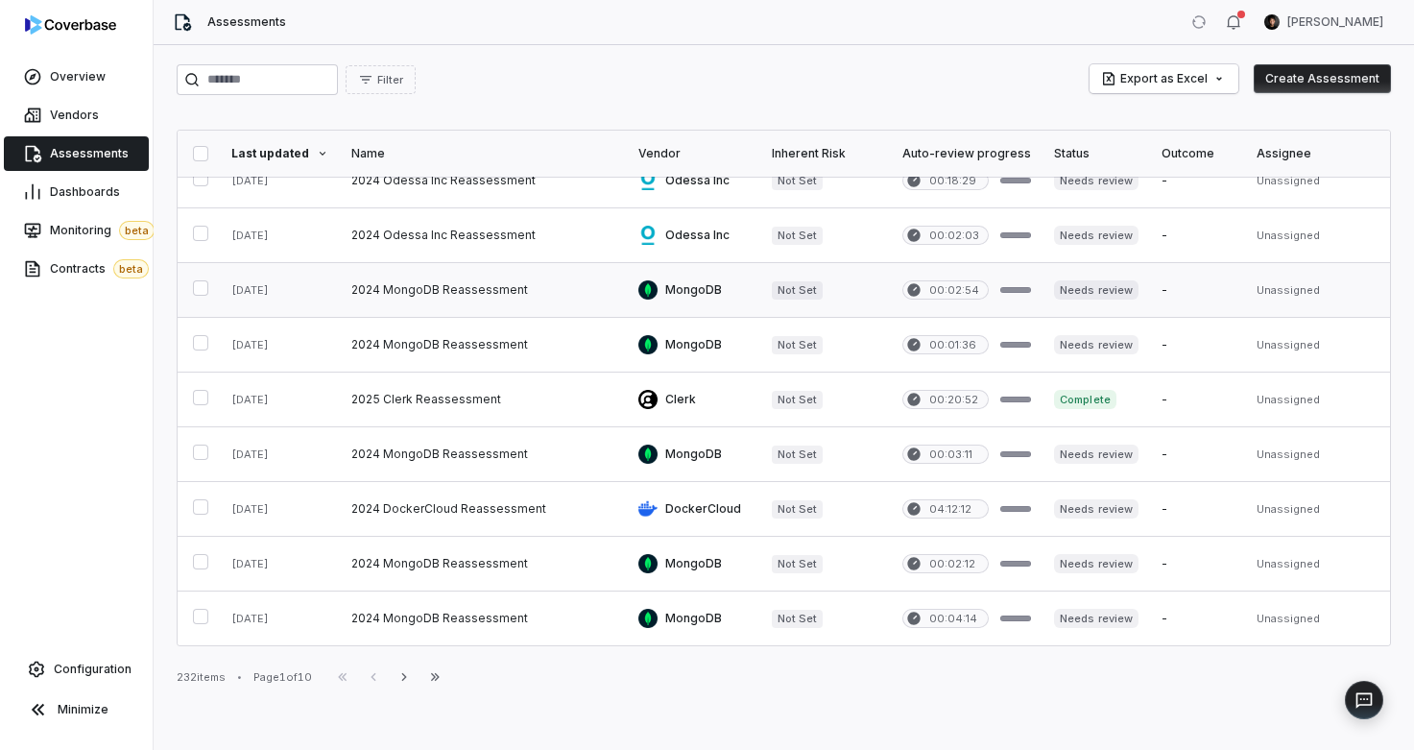
scroll to position [210, 0]
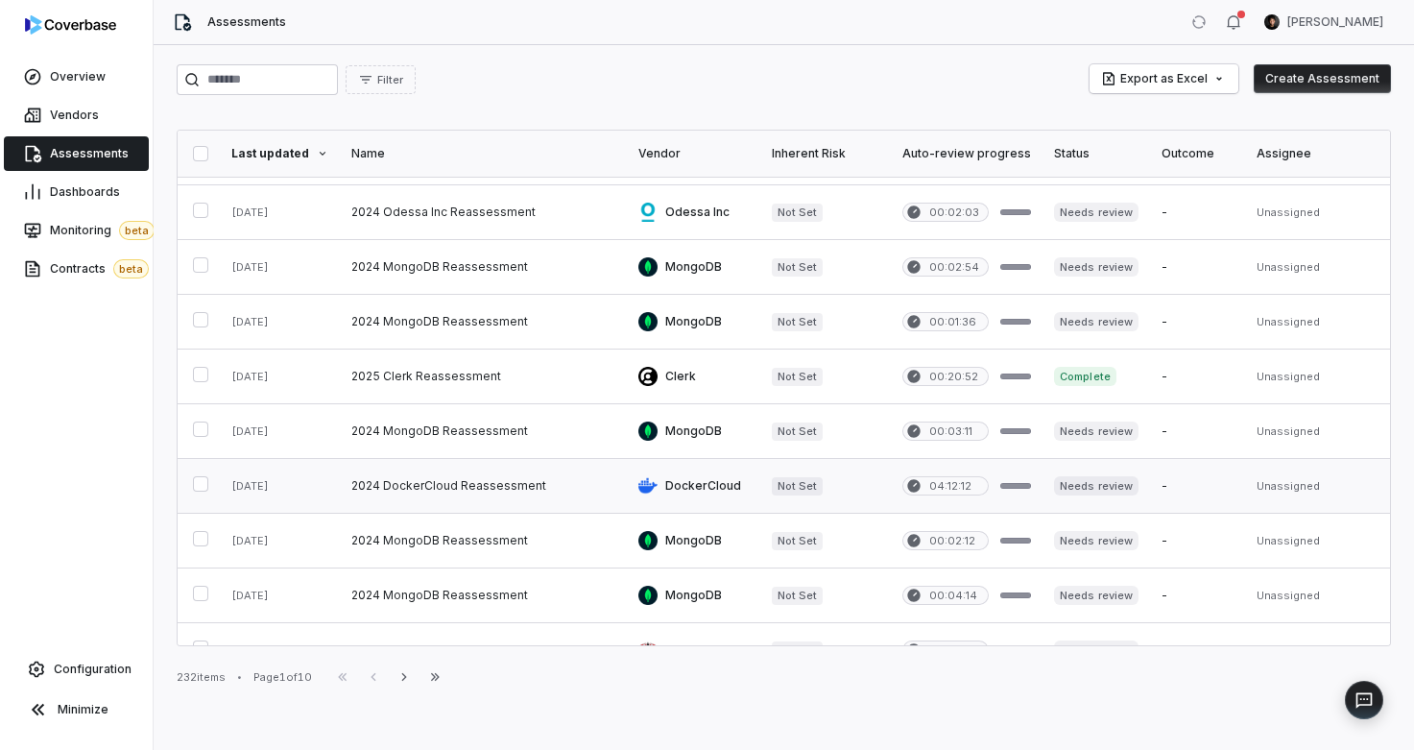
click at [427, 502] on link at bounding box center [483, 486] width 287 height 54
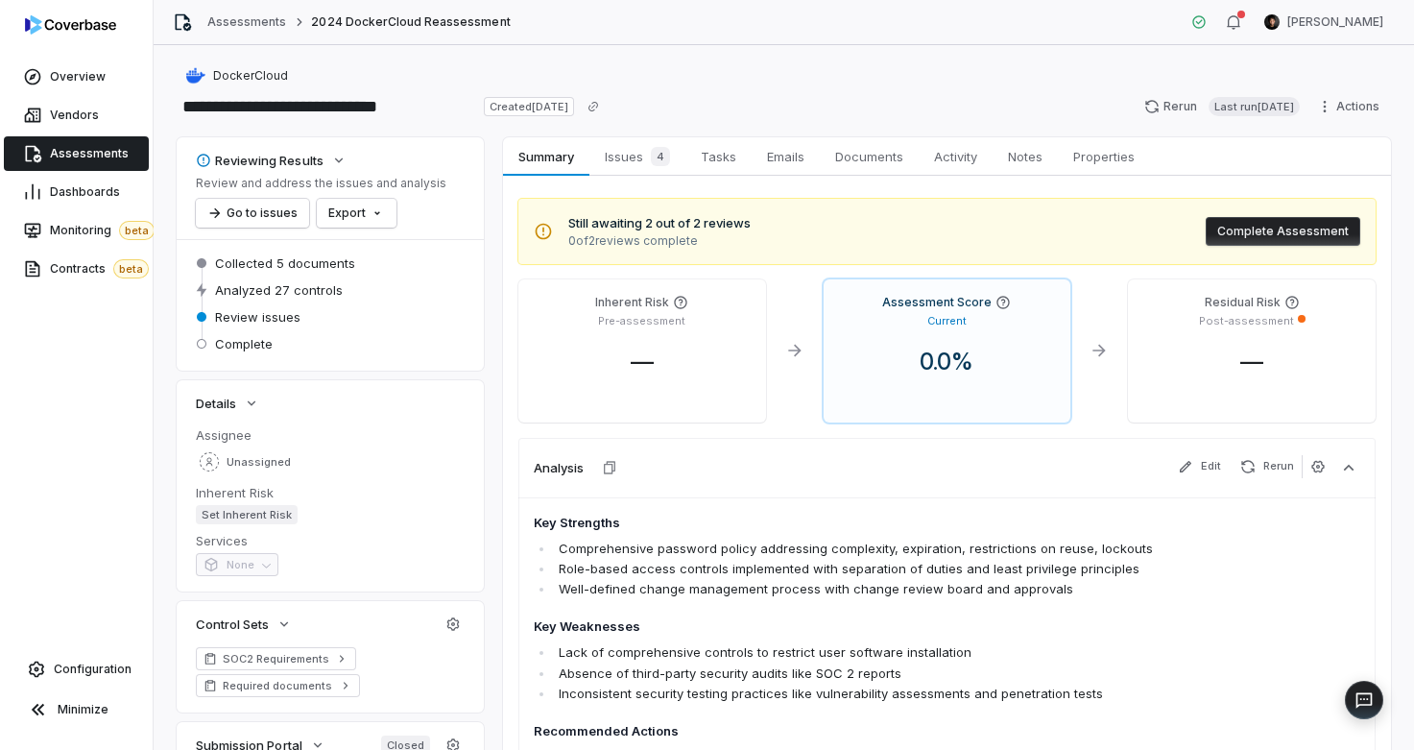
click at [81, 150] on span "Assessments" at bounding box center [89, 153] width 79 height 15
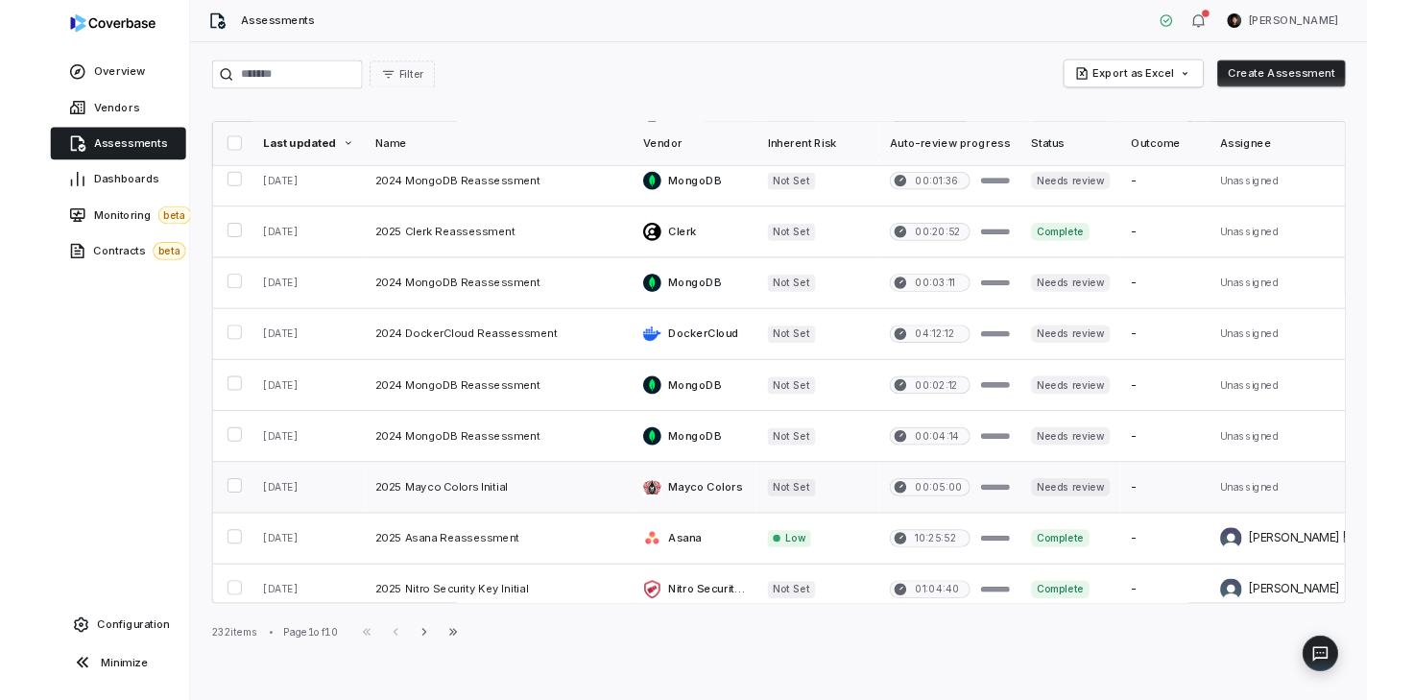
scroll to position [484, 0]
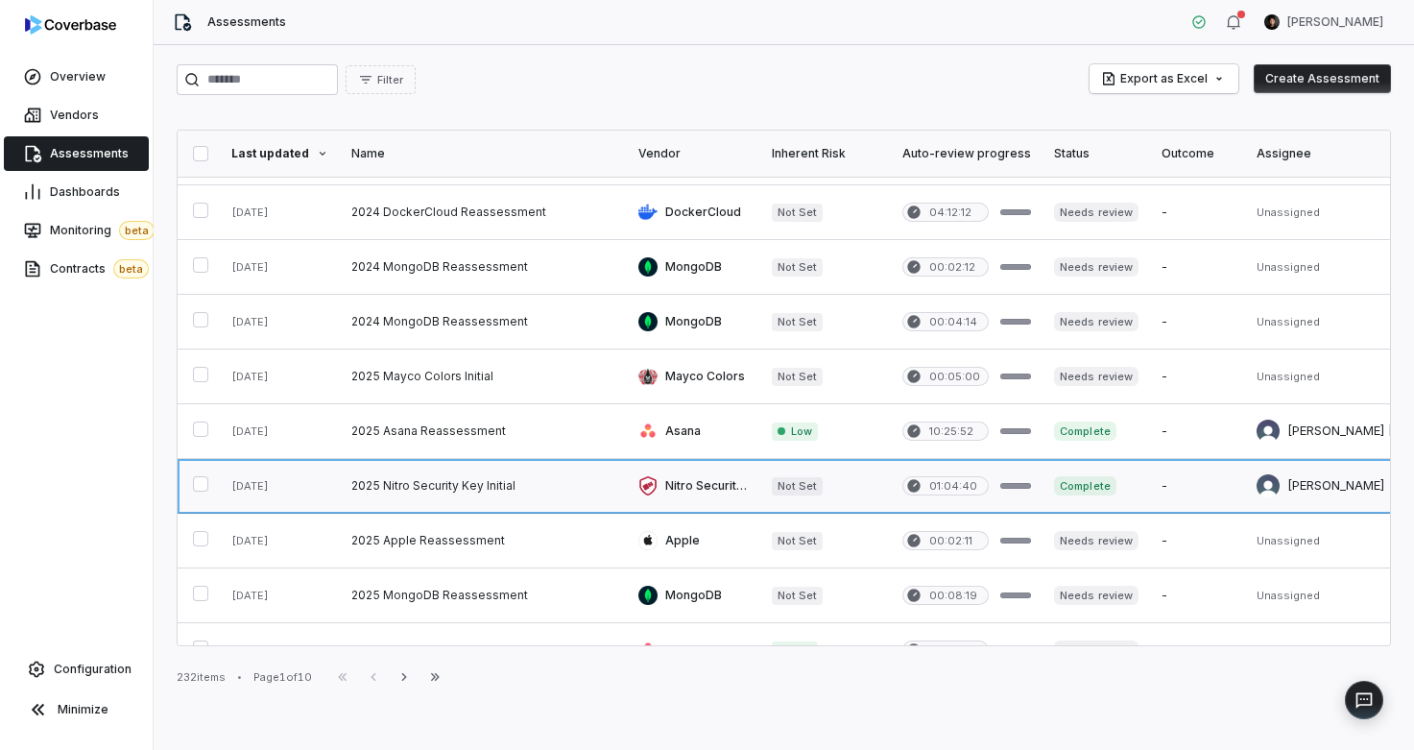
click at [427, 488] on link at bounding box center [483, 486] width 287 height 54
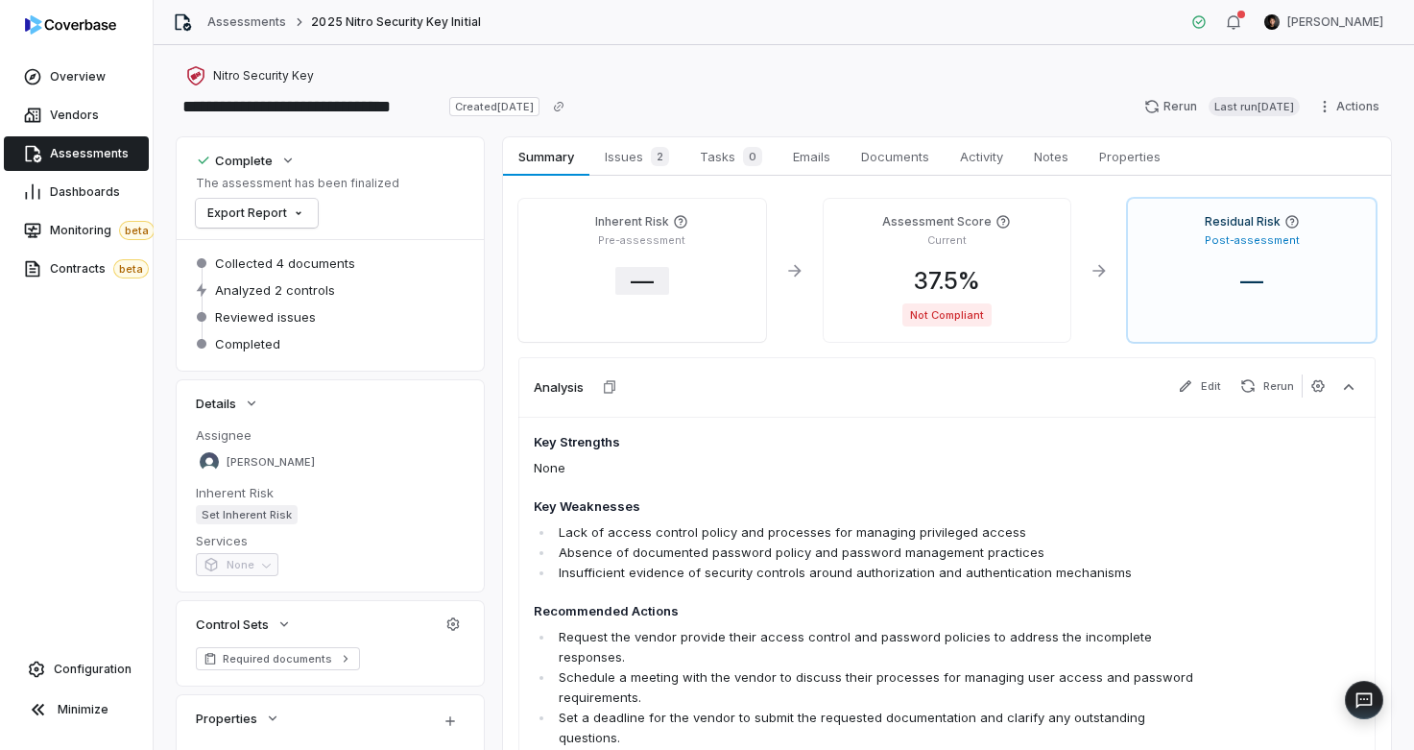
click at [634, 281] on span "—" at bounding box center [642, 281] width 54 height 28
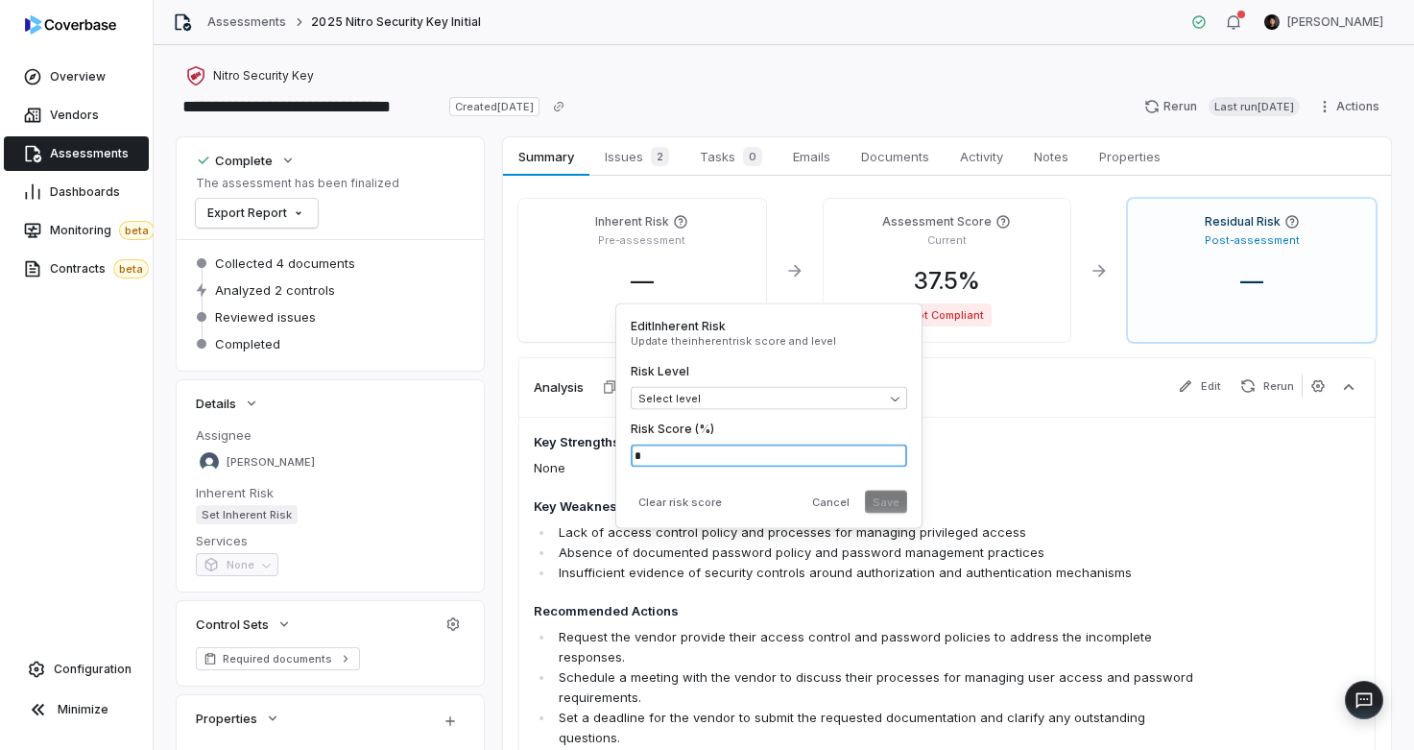
click at [696, 454] on input "*" at bounding box center [769, 455] width 276 height 23
type input "**"
click at [788, 397] on body "**********" at bounding box center [707, 375] width 1414 height 750
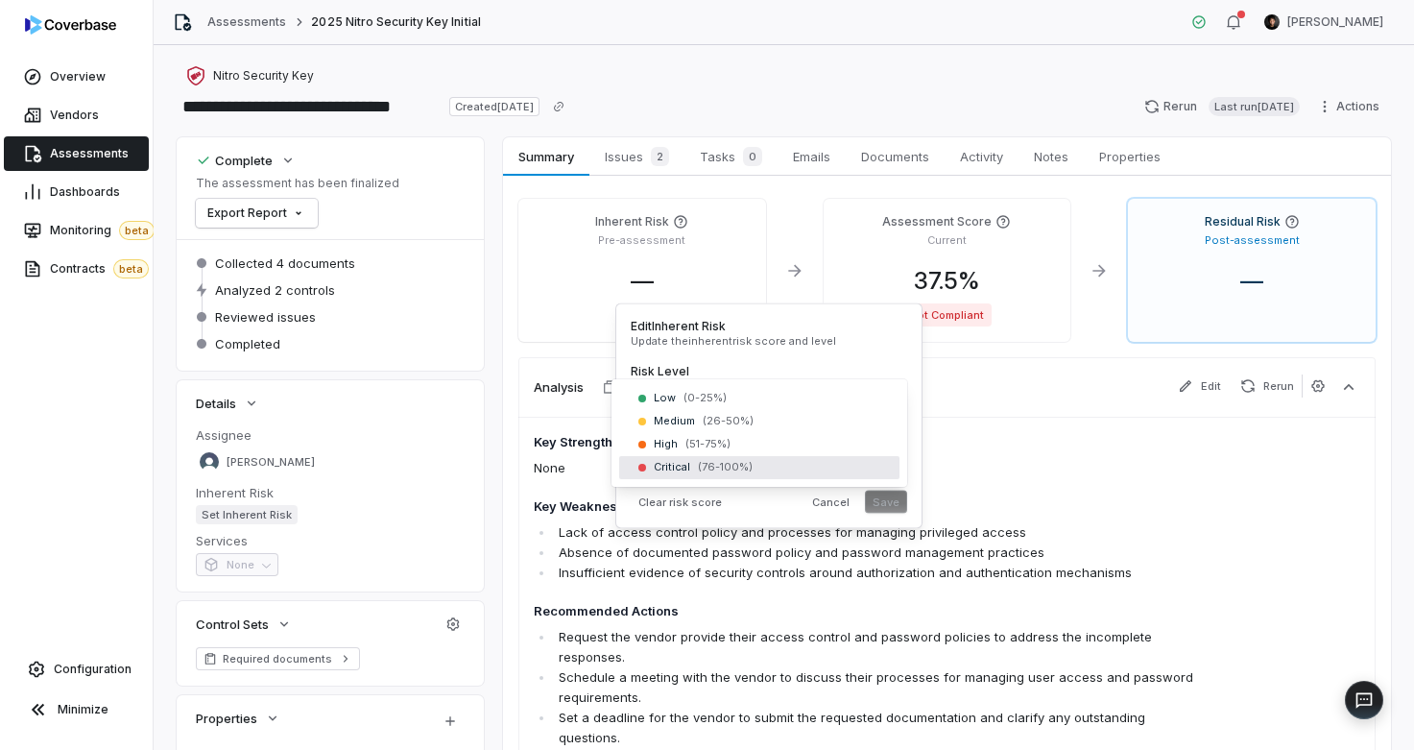
drag, startPoint x: 766, startPoint y: 438, endPoint x: 761, endPoint y: 457, distance: 19.8
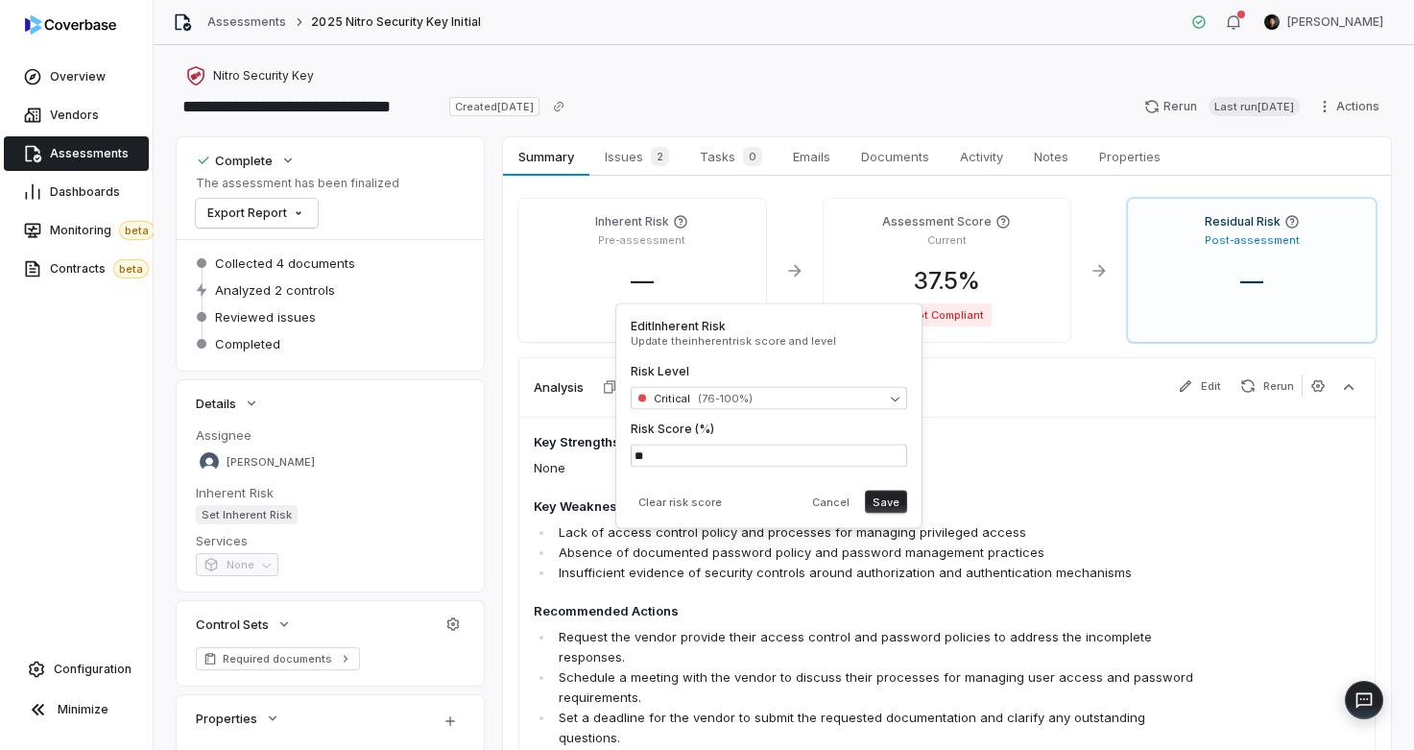
click at [878, 505] on button "Save" at bounding box center [886, 501] width 42 height 23
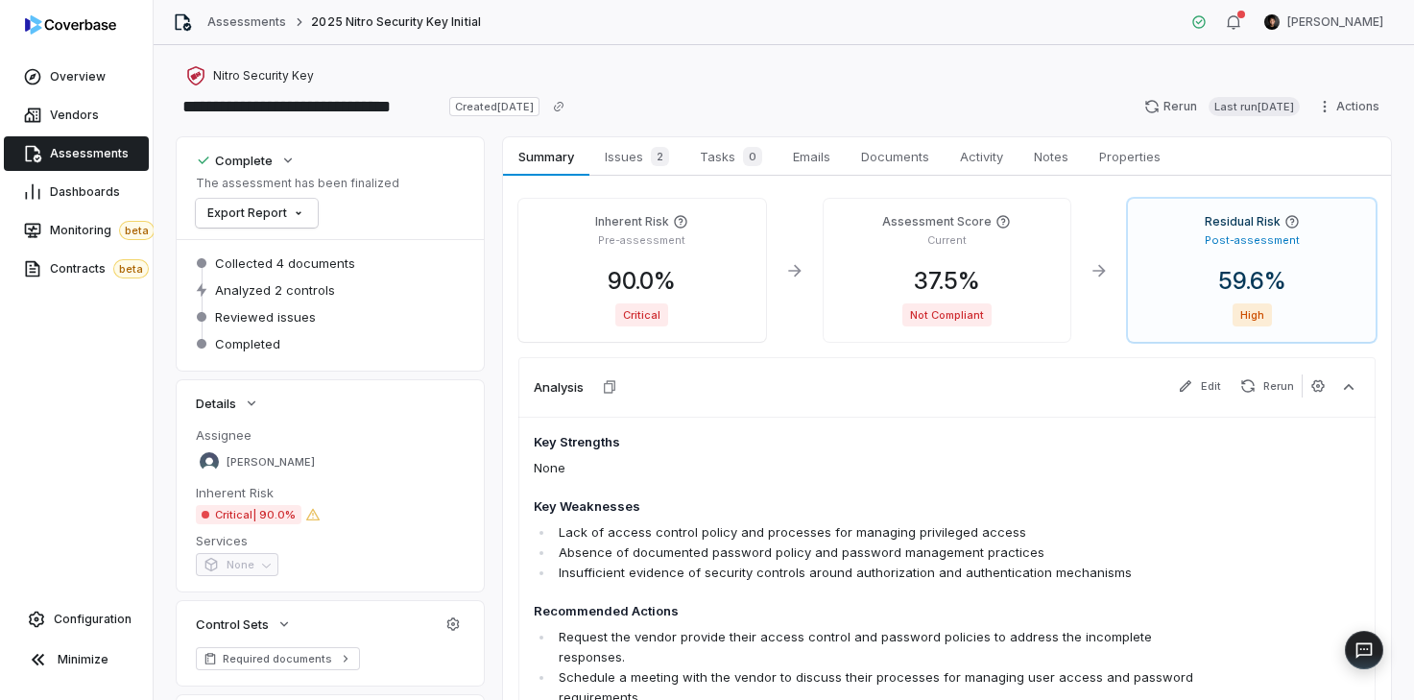
click at [854, 386] on div "Analysis Edit Rerun" at bounding box center [946, 387] width 857 height 60
click at [669, 281] on span "90.0 %" at bounding box center [641, 281] width 99 height 28
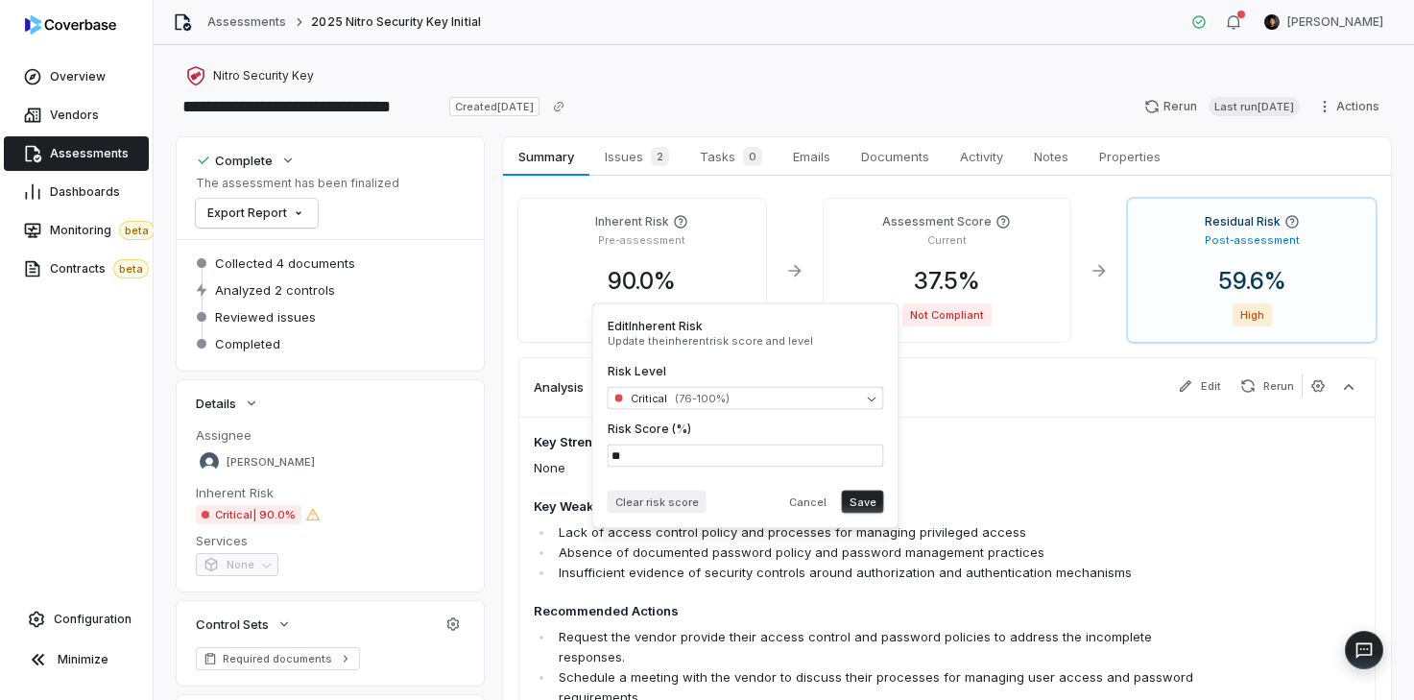
click at [666, 502] on button "Clear risk score" at bounding box center [657, 501] width 99 height 23
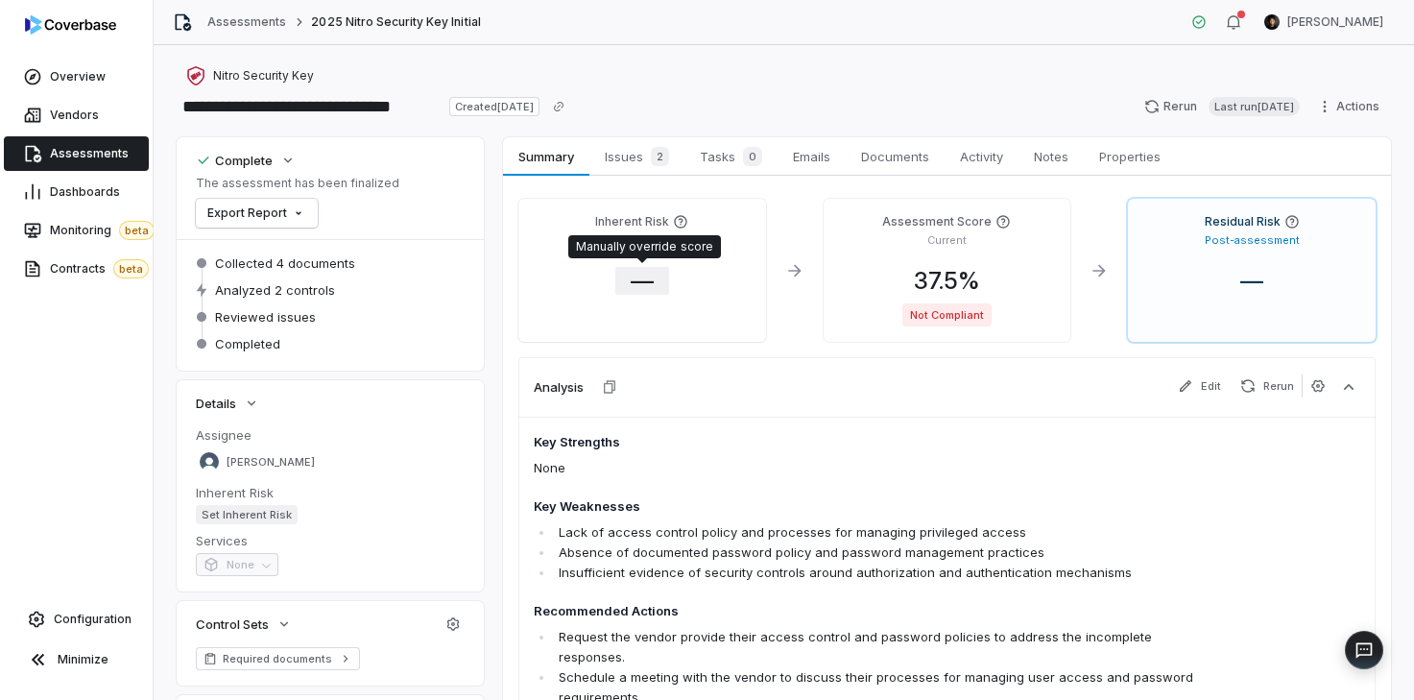
click at [642, 286] on span "—" at bounding box center [642, 281] width 54 height 28
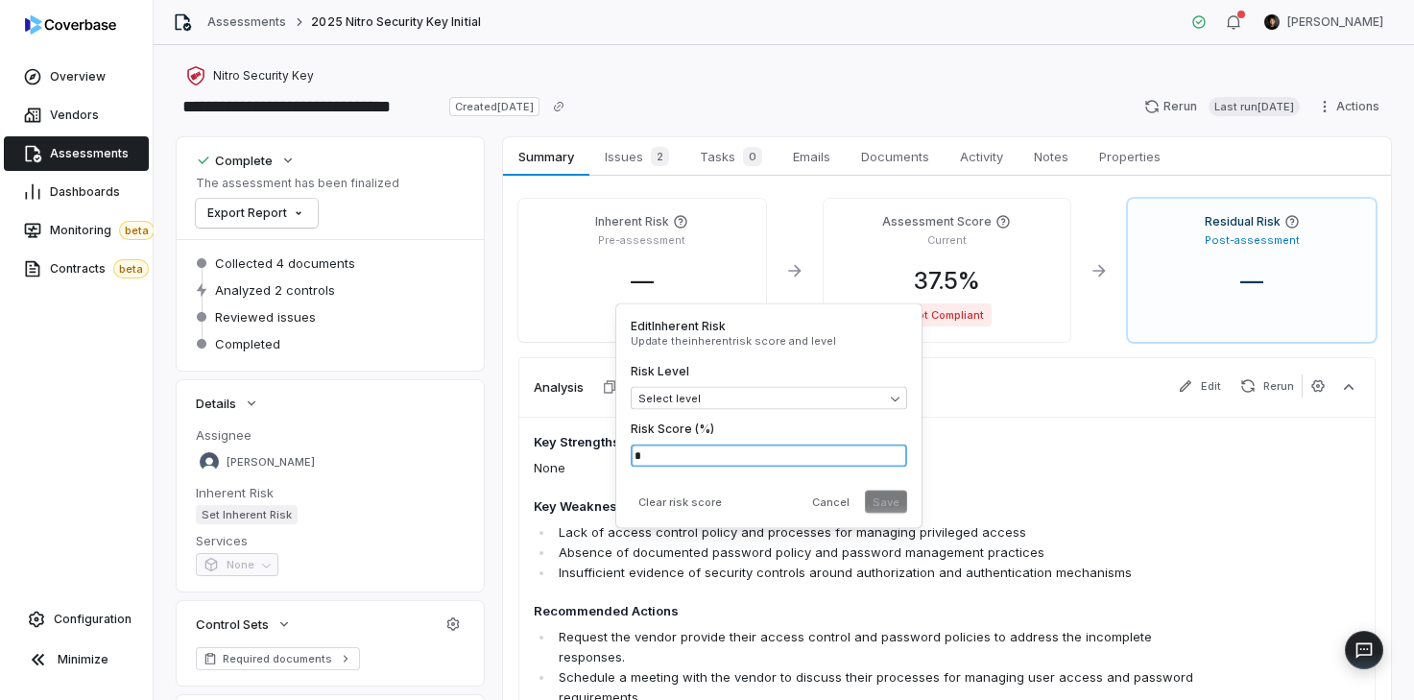
click at [684, 449] on input "*" at bounding box center [769, 455] width 276 height 23
click at [675, 383] on div "Risk Level Select level" at bounding box center [769, 387] width 276 height 46
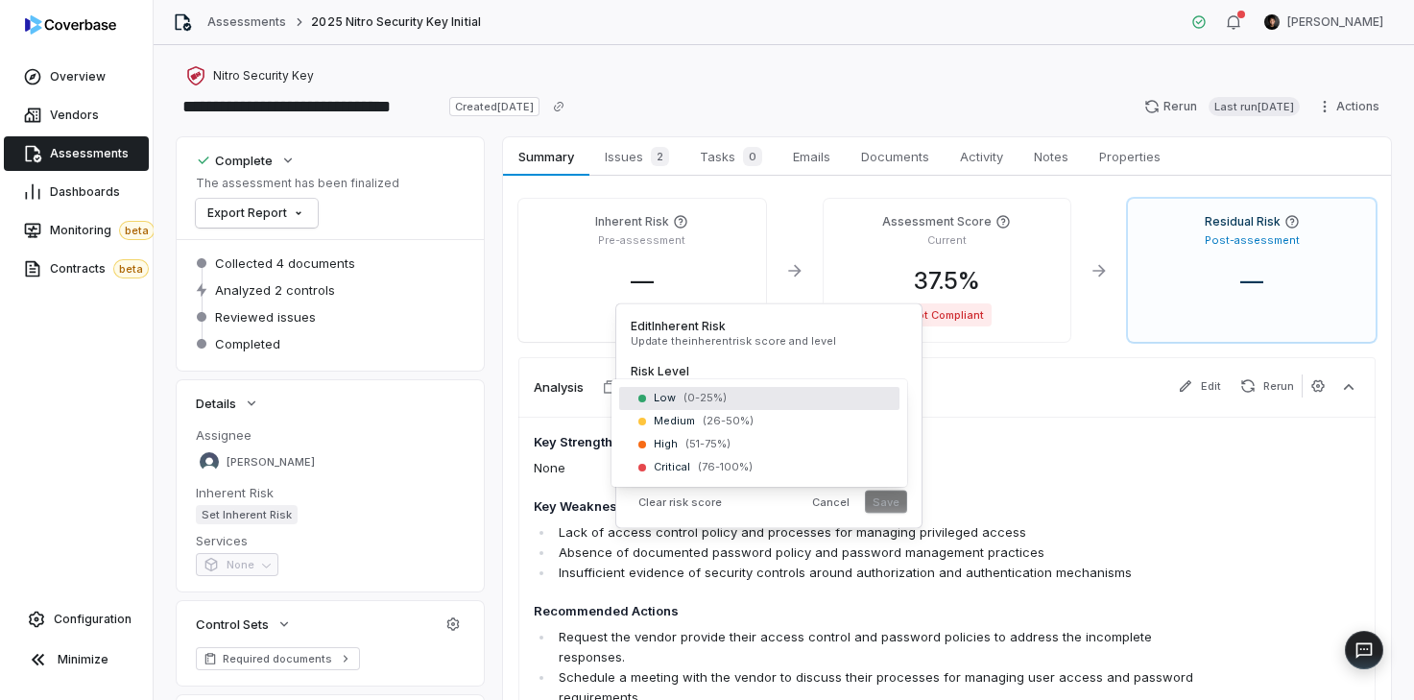
click at [672, 395] on body "**********" at bounding box center [707, 350] width 1414 height 700
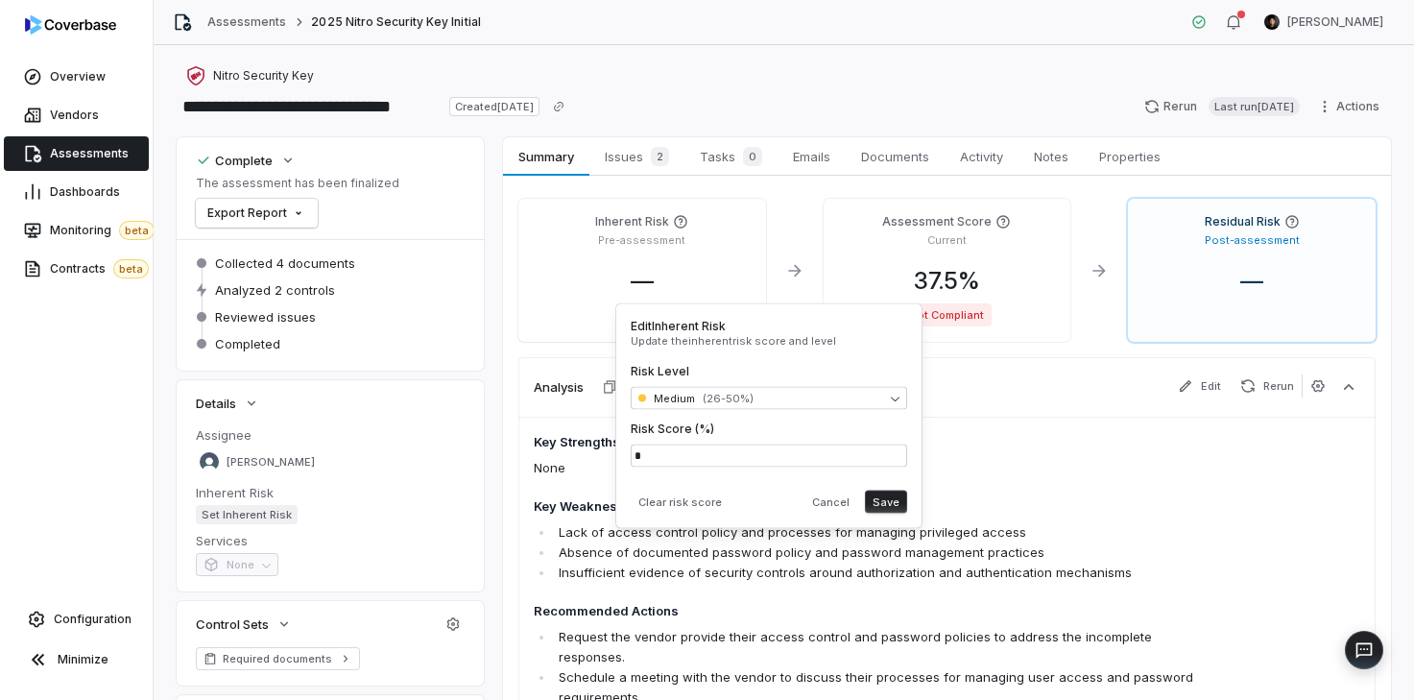
click at [879, 486] on div "Clear risk score Cancel Save" at bounding box center [769, 498] width 276 height 31
click at [880, 494] on button "Save" at bounding box center [886, 501] width 42 height 23
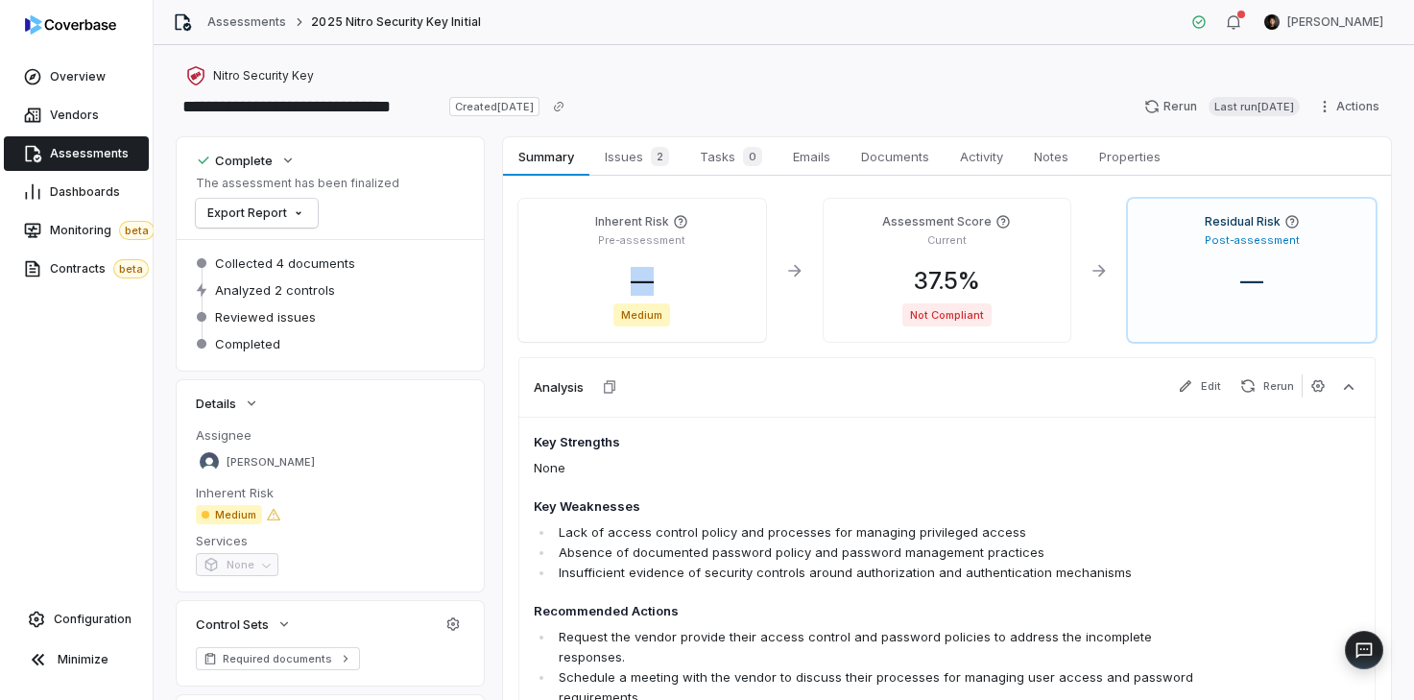
drag, startPoint x: 625, startPoint y: 277, endPoint x: 687, endPoint y: 277, distance: 62.4
click at [687, 277] on div "—" at bounding box center [642, 281] width 217 height 29
click at [639, 277] on span "—" at bounding box center [642, 281] width 54 height 28
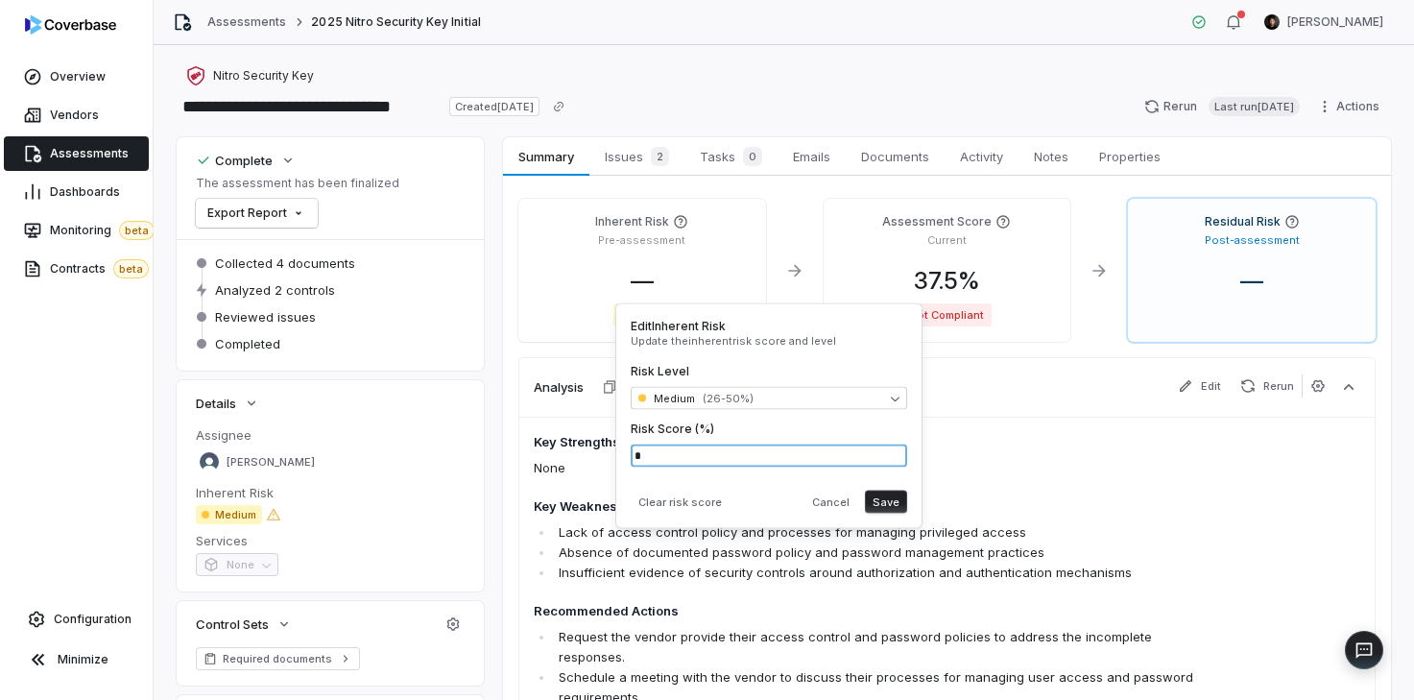
click at [691, 462] on input "*" at bounding box center [769, 455] width 276 height 23
type input "**"
click at [880, 499] on button "Save" at bounding box center [886, 501] width 42 height 23
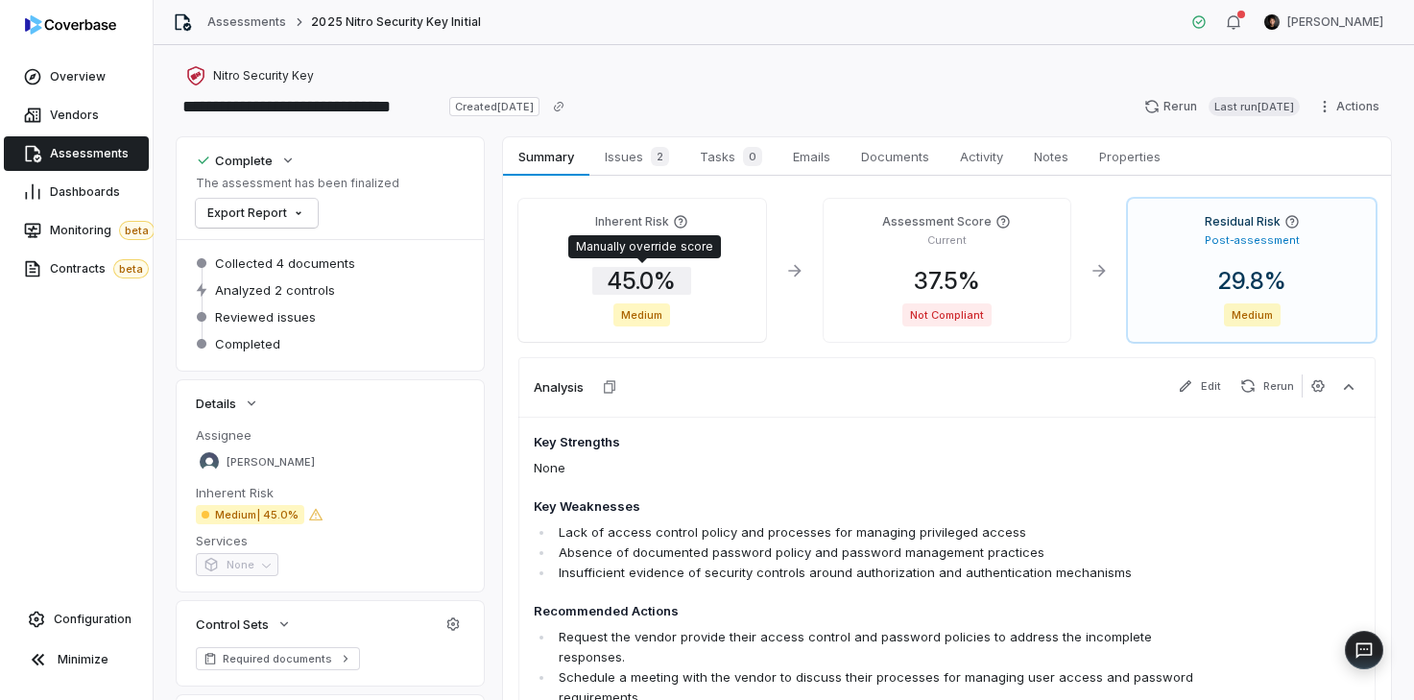
click at [633, 287] on span "45.0 %" at bounding box center [641, 281] width 99 height 28
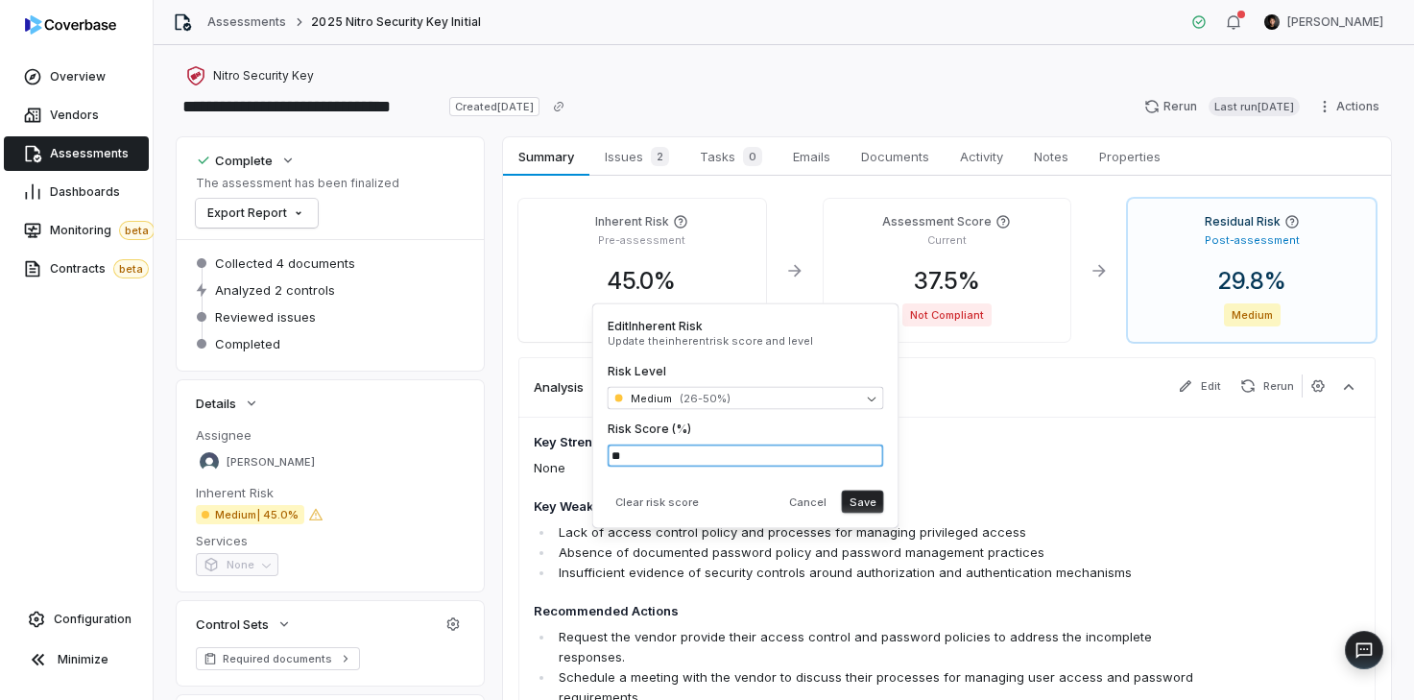
click at [662, 450] on input "**" at bounding box center [746, 455] width 276 height 23
click at [648, 497] on button "Clear risk score" at bounding box center [657, 501] width 99 height 23
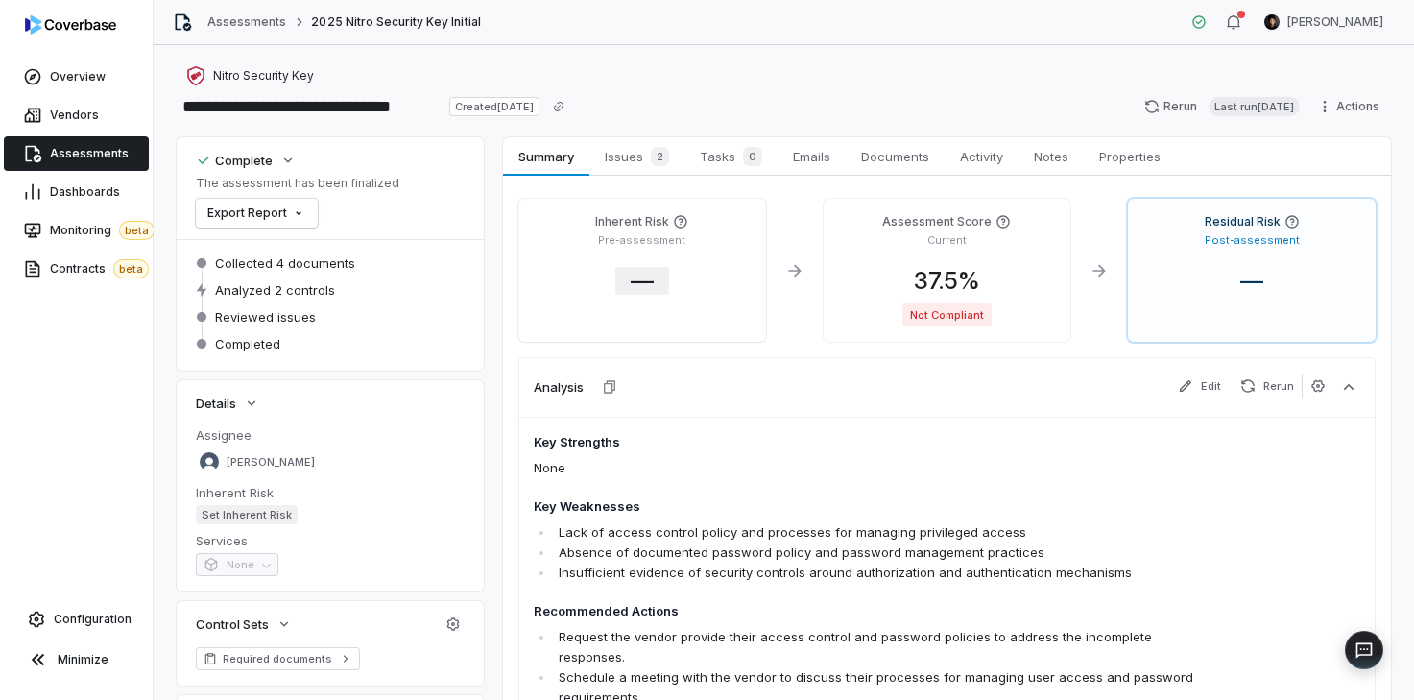
click at [652, 286] on span "—" at bounding box center [642, 281] width 54 height 28
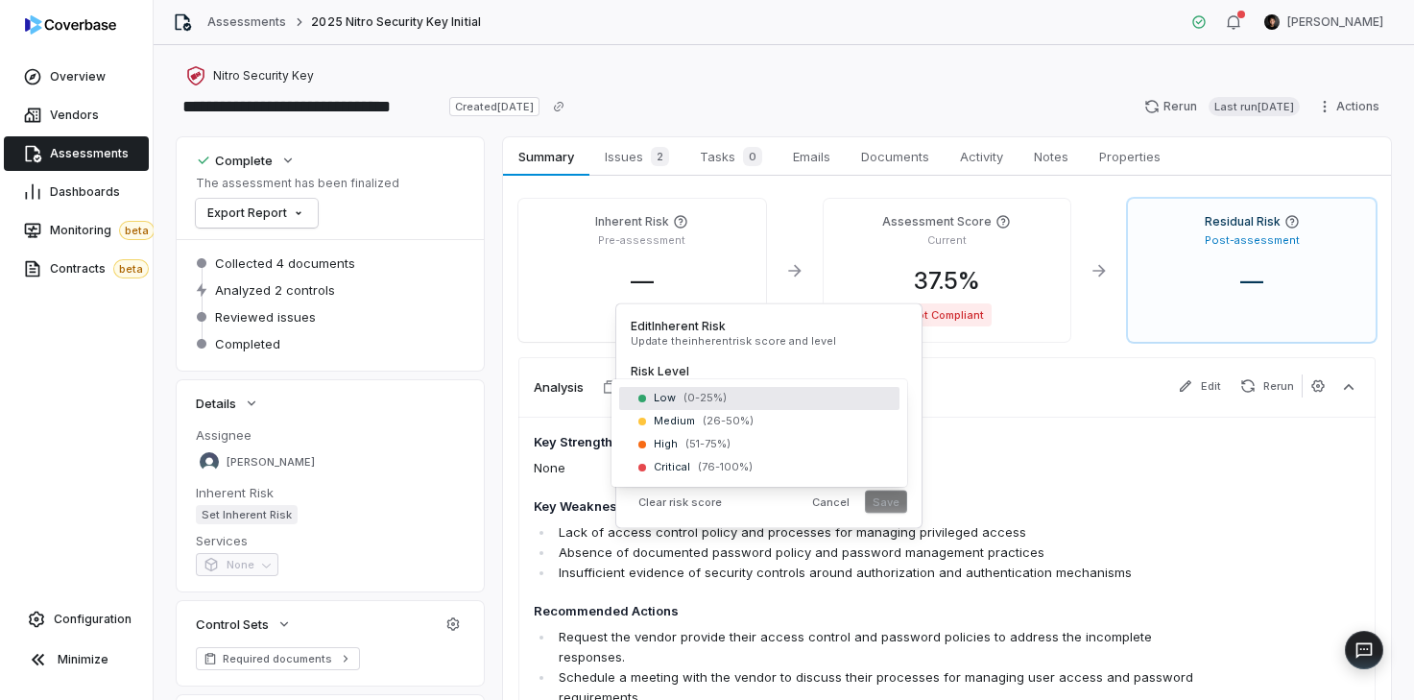
click at [692, 403] on body "**********" at bounding box center [707, 350] width 1414 height 700
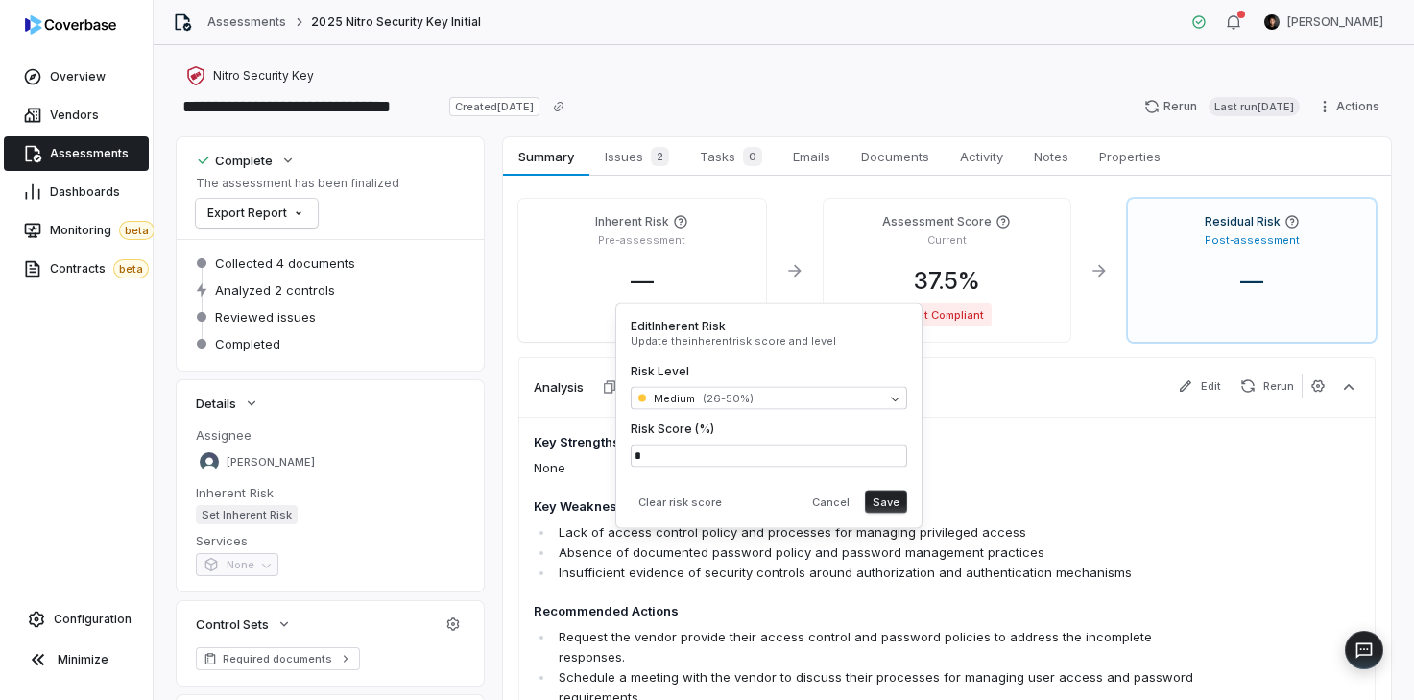
click at [880, 501] on button "Save" at bounding box center [886, 501] width 42 height 23
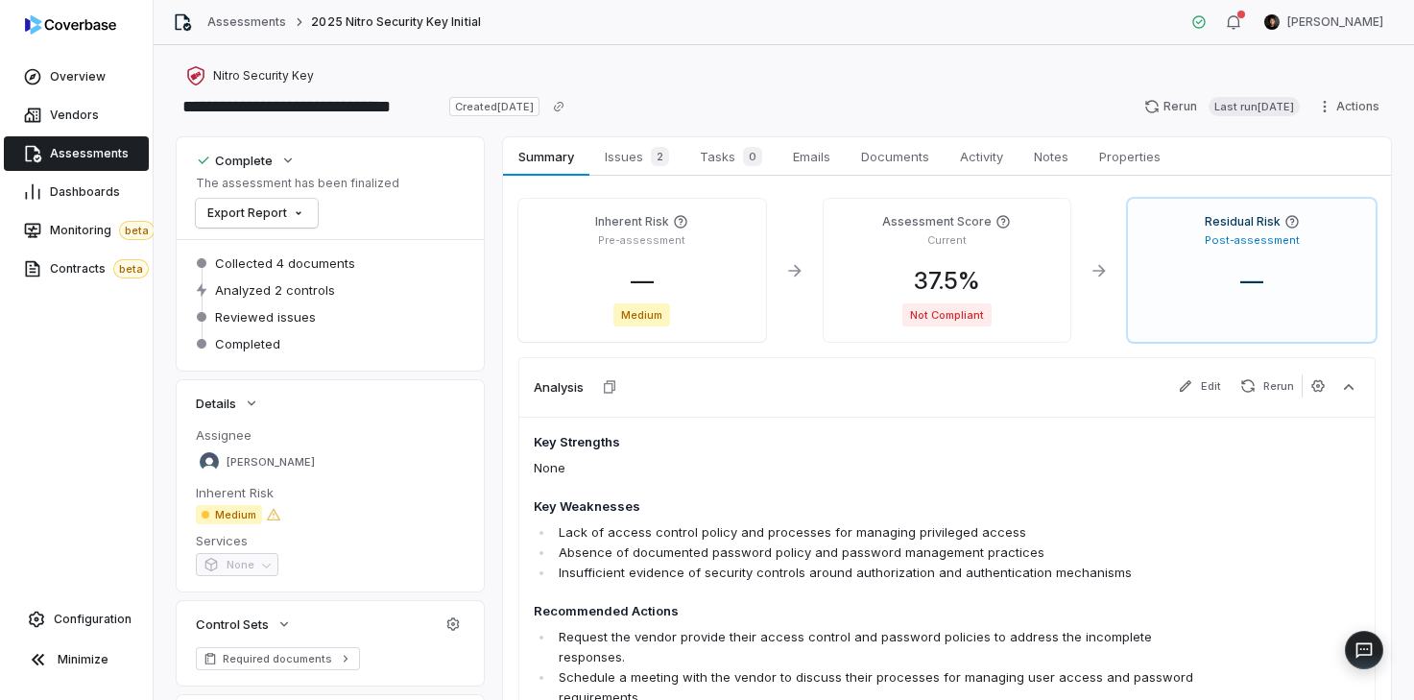
click at [1291, 227] on icon at bounding box center [1291, 221] width 12 height 12
click at [1290, 222] on icon at bounding box center [1291, 221] width 12 height 12
click at [636, 279] on span "—" at bounding box center [642, 281] width 54 height 28
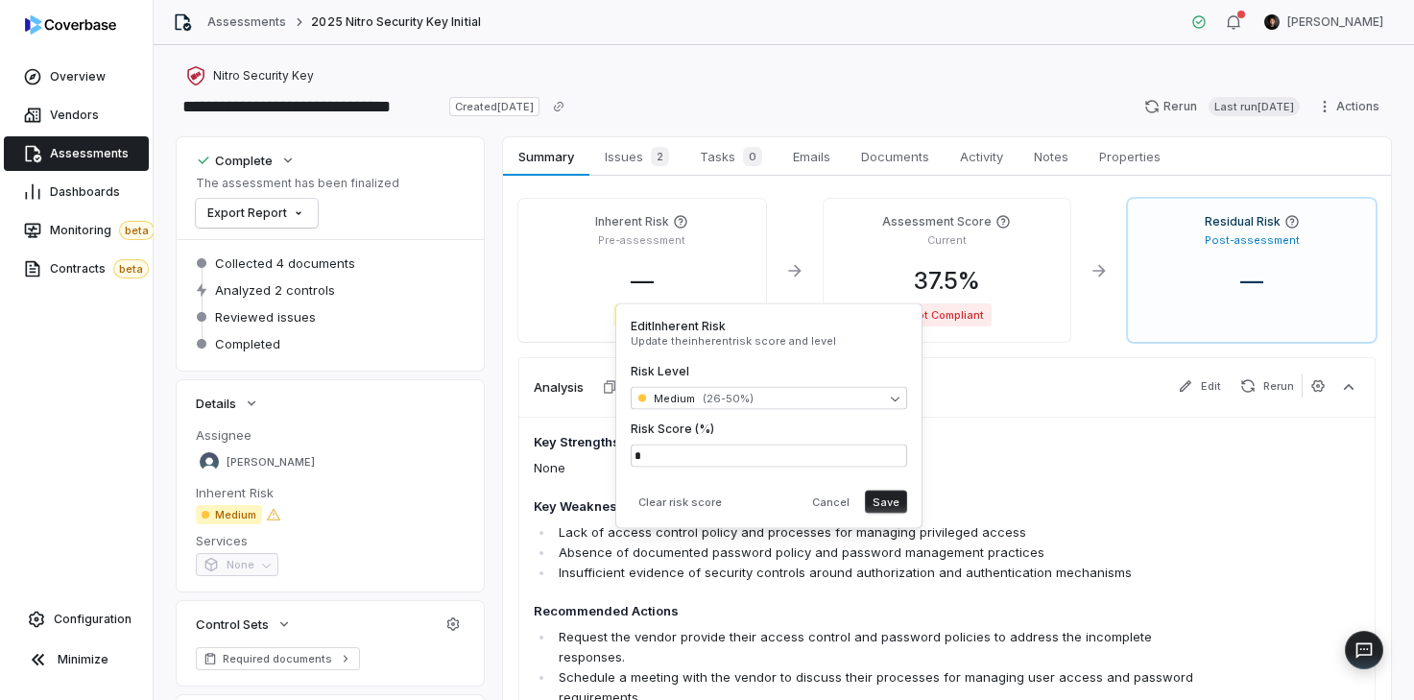
click at [551, 314] on div "Medium" at bounding box center [642, 314] width 217 height 23
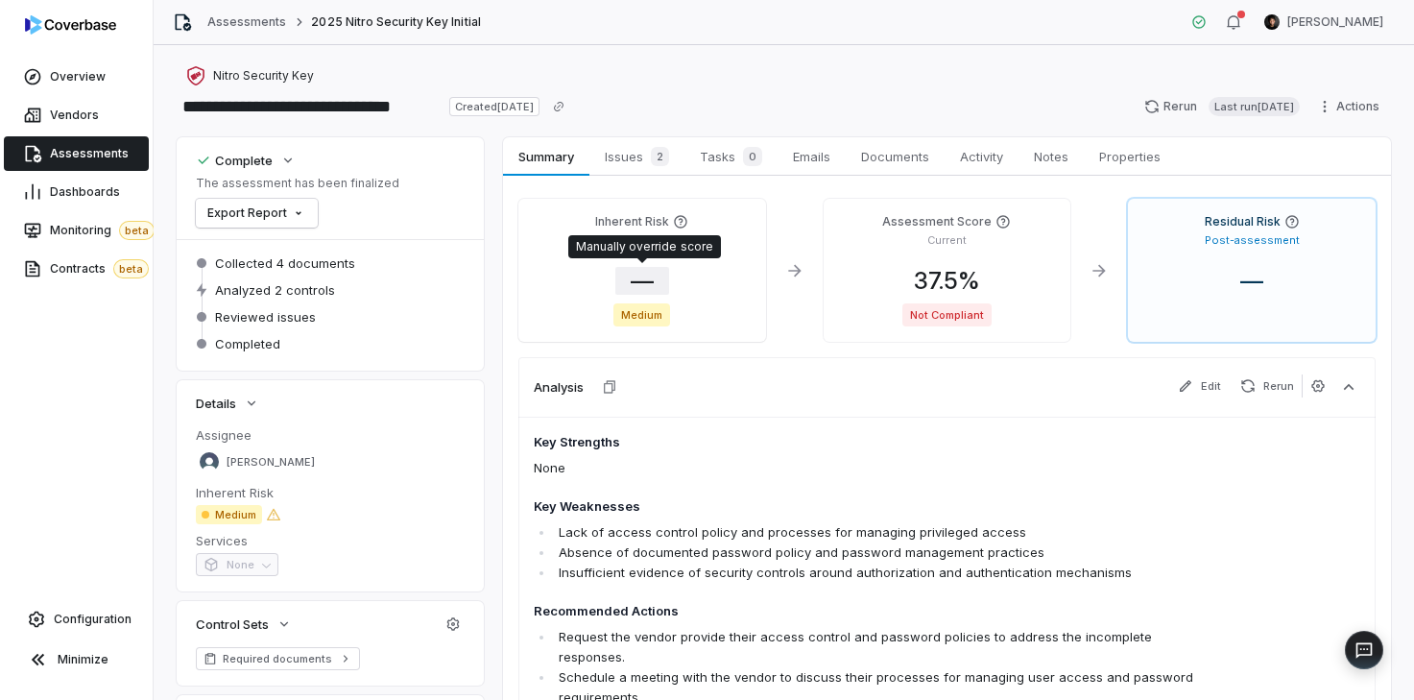
click at [637, 282] on span "—" at bounding box center [642, 281] width 54 height 28
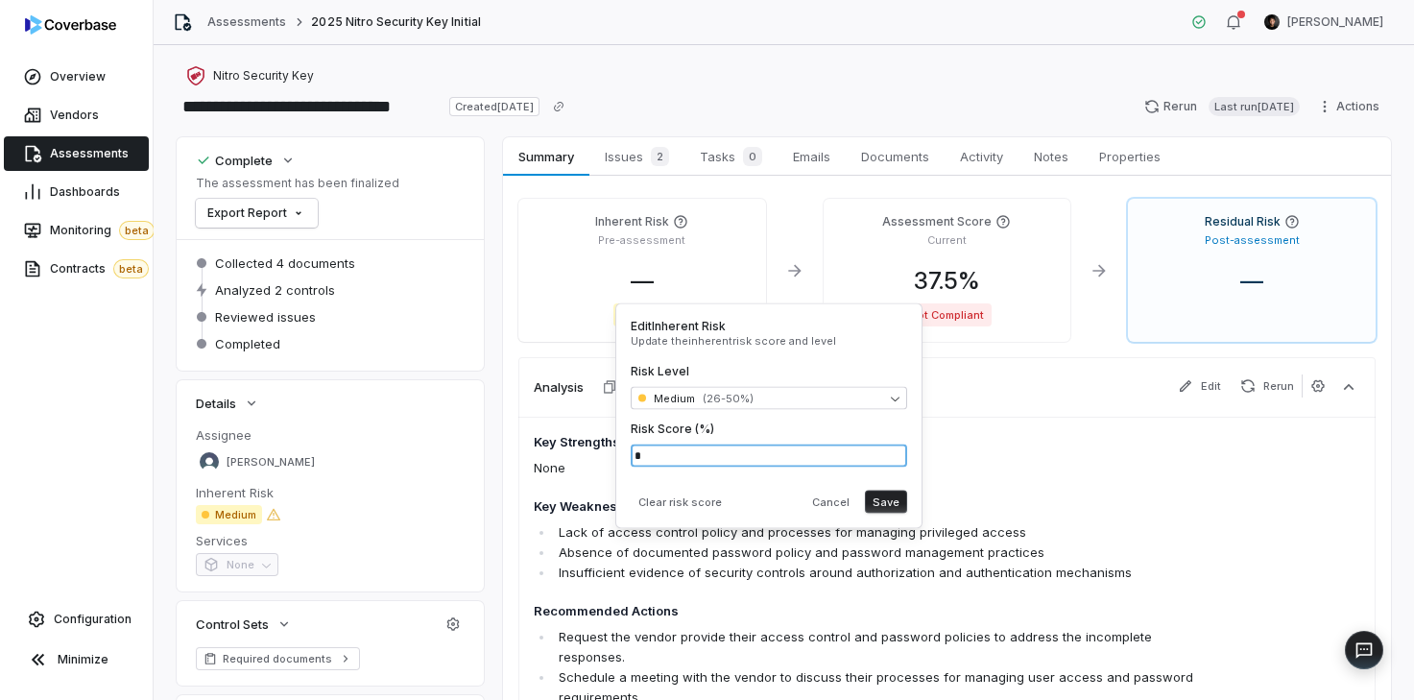
click at [696, 447] on input "*" at bounding box center [769, 455] width 276 height 23
click at [718, 448] on input "*" at bounding box center [769, 455] width 276 height 23
type input "**"
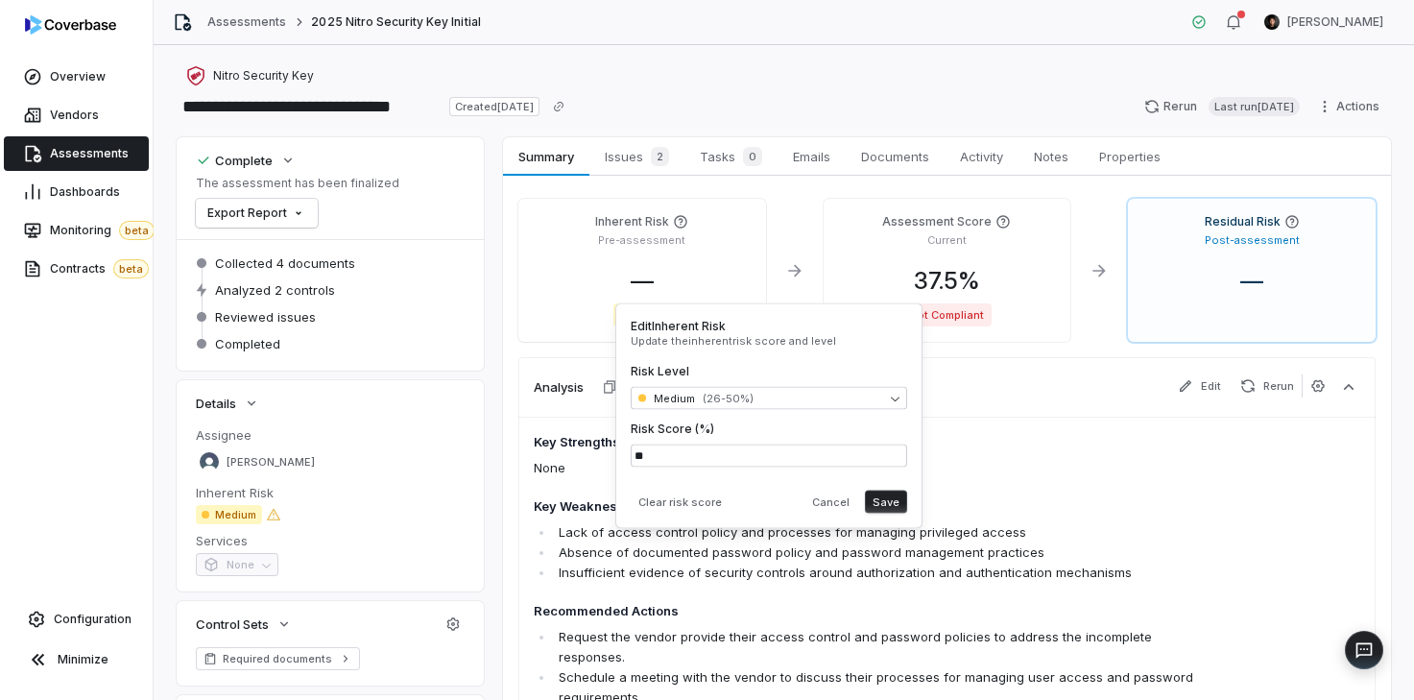
click at [878, 500] on button "Save" at bounding box center [886, 501] width 42 height 23
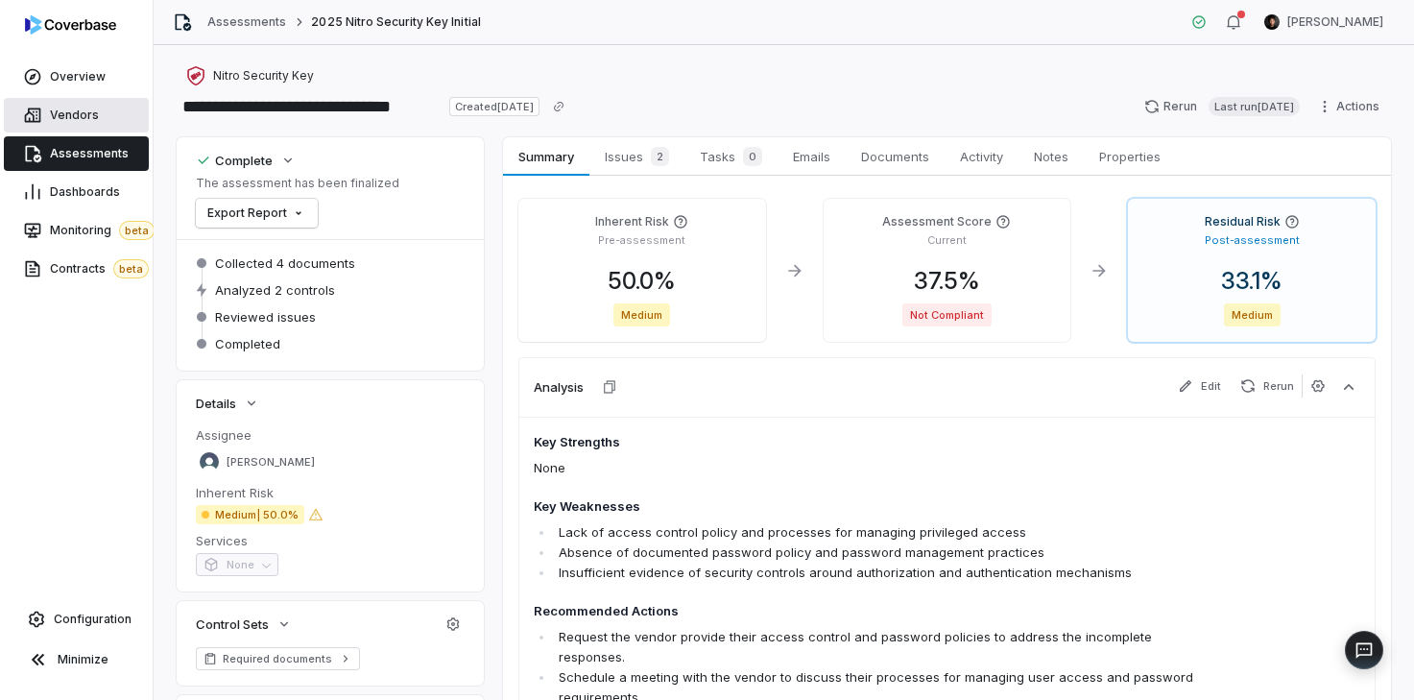
click at [93, 115] on span "Vendors" at bounding box center [74, 115] width 49 height 15
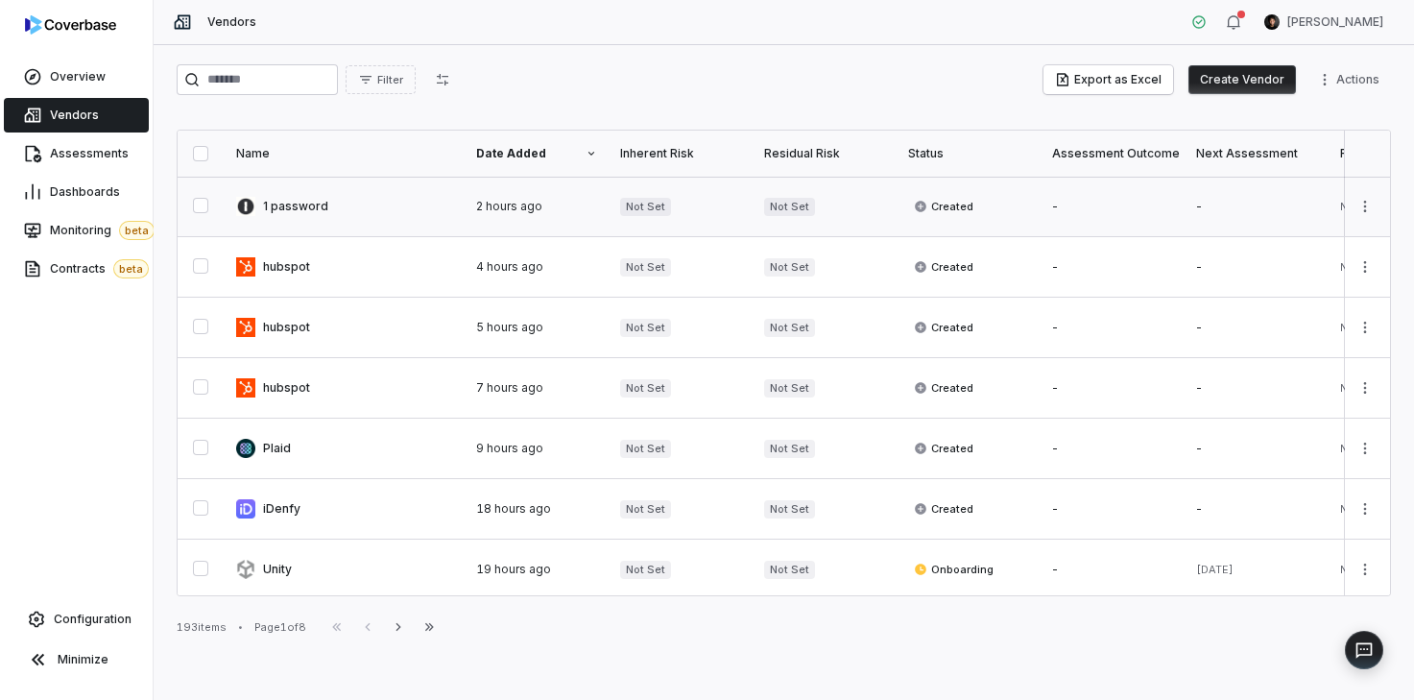
click at [638, 213] on span "Not Set" at bounding box center [645, 207] width 51 height 18
click at [638, 208] on span "Not Set" at bounding box center [645, 207] width 51 height 18
click at [350, 204] on link at bounding box center [345, 207] width 240 height 60
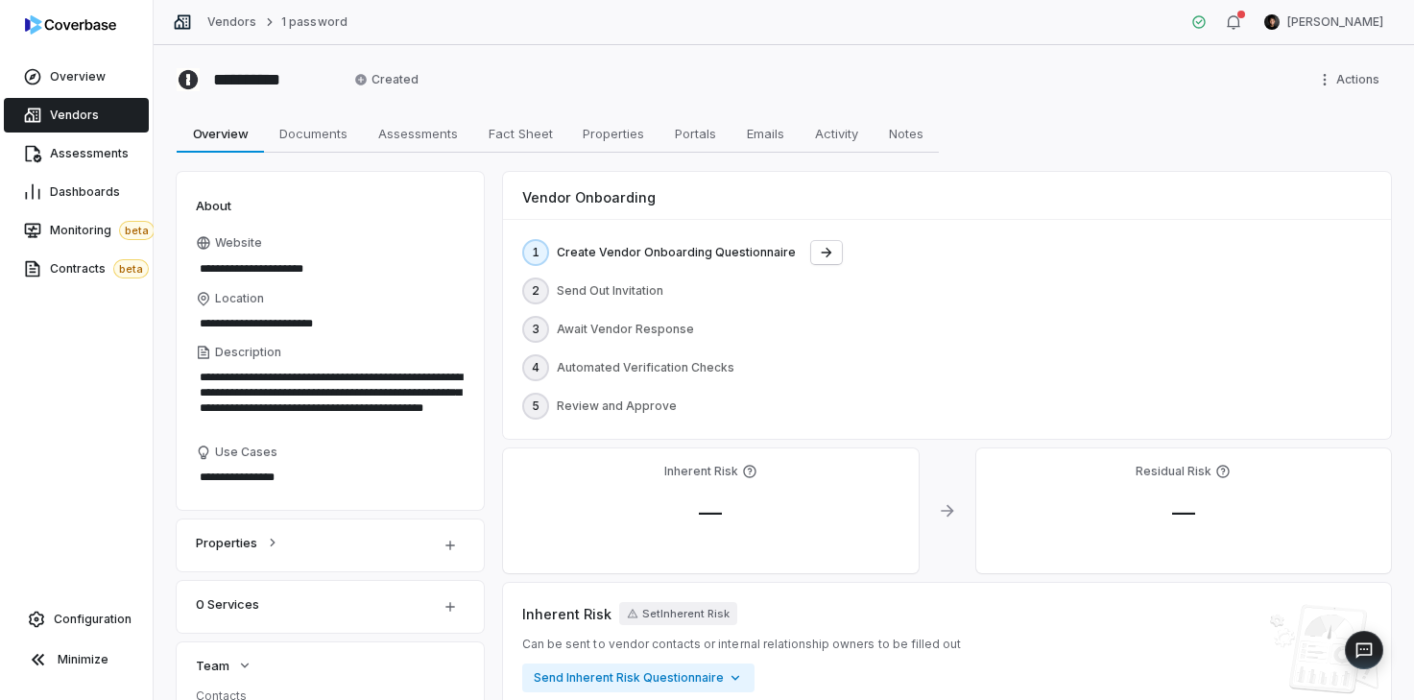
scroll to position [207, 0]
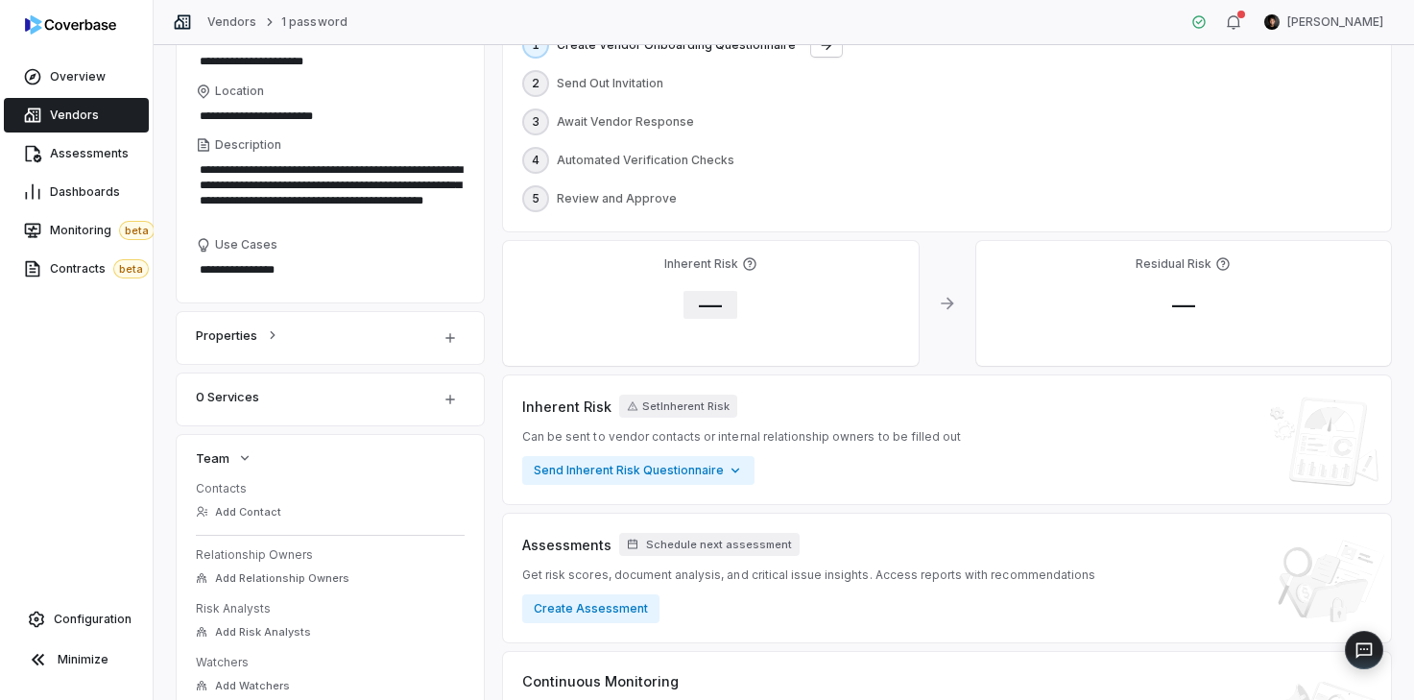
click at [716, 299] on span "—" at bounding box center [710, 305] width 54 height 28
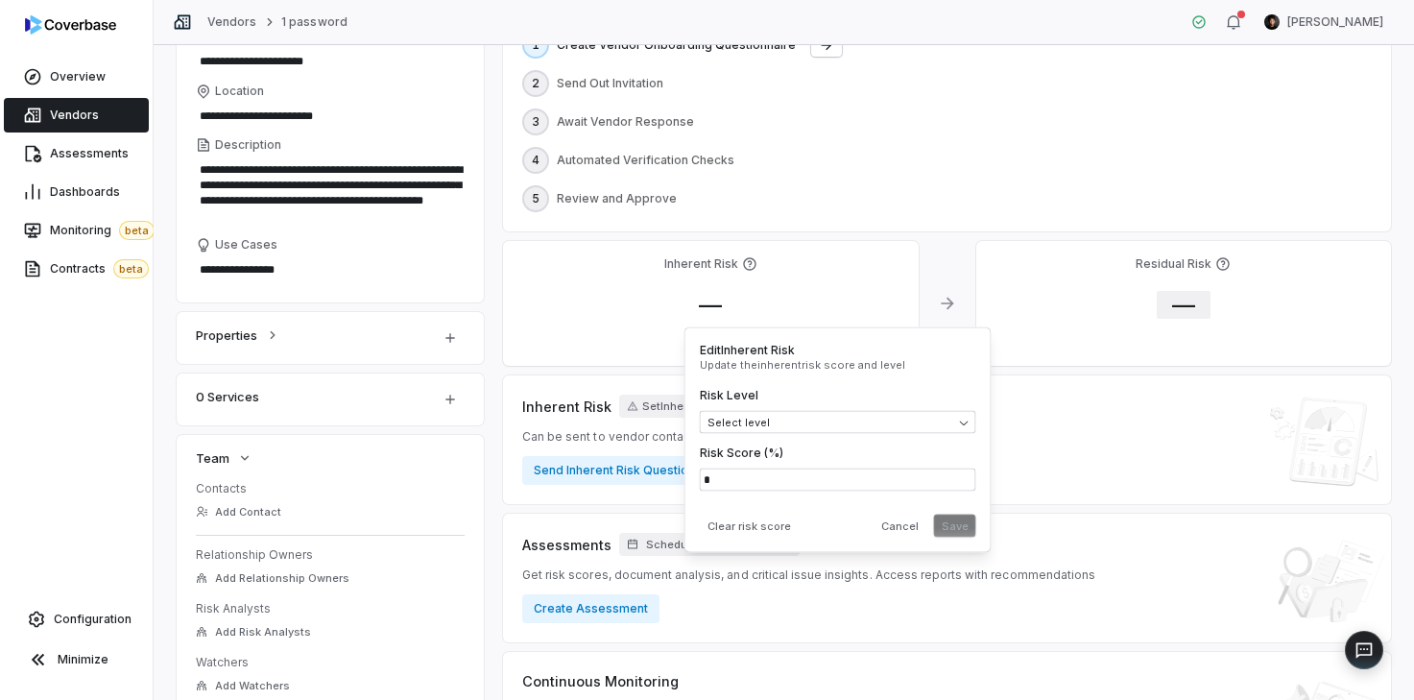
click at [1166, 297] on span "—" at bounding box center [1184, 305] width 54 height 28
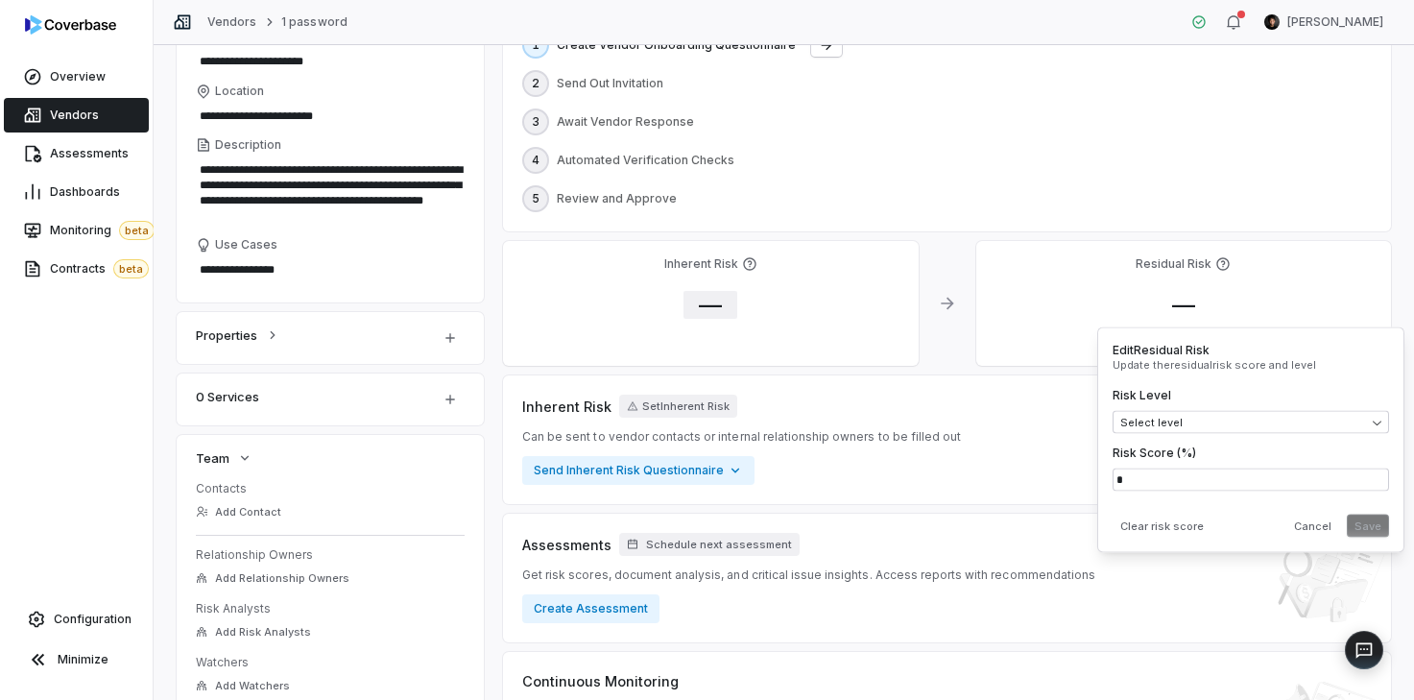
click at [723, 316] on span "—" at bounding box center [710, 305] width 54 height 28
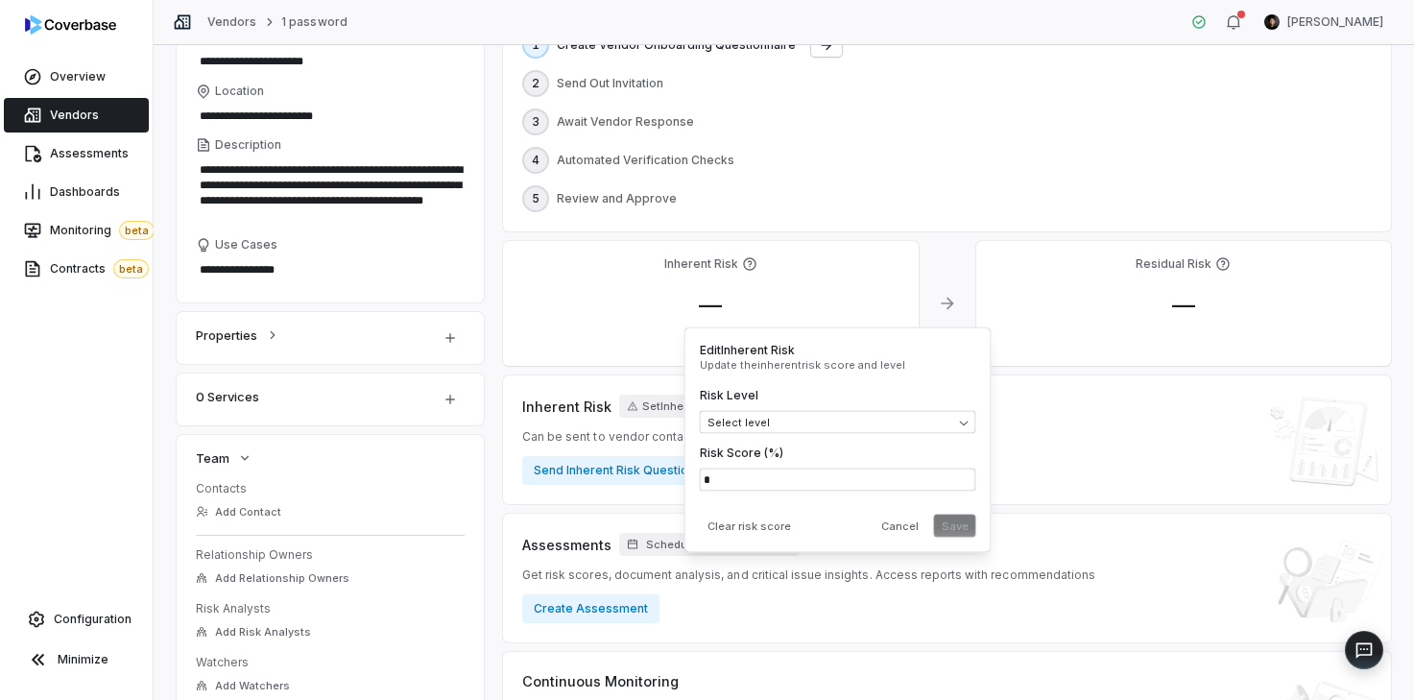
click at [771, 286] on div "Inherent Risk —" at bounding box center [711, 303] width 416 height 125
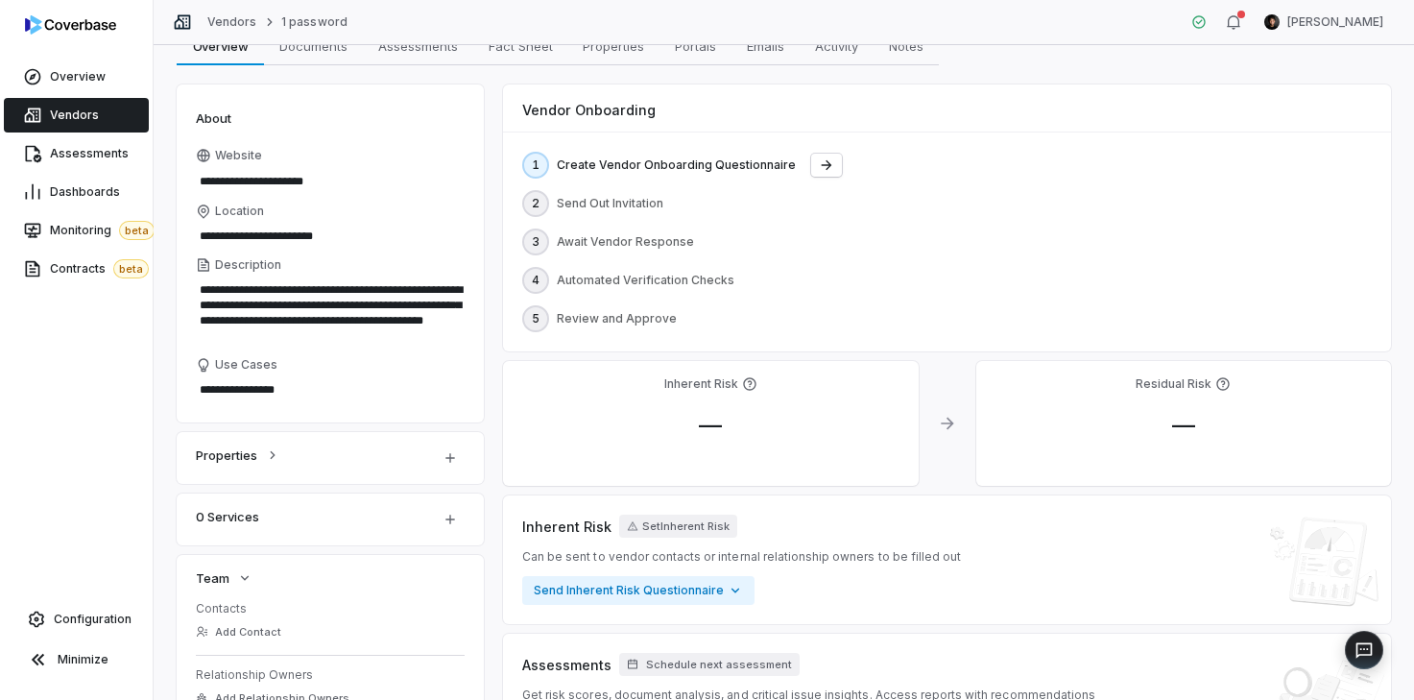
scroll to position [69, 0]
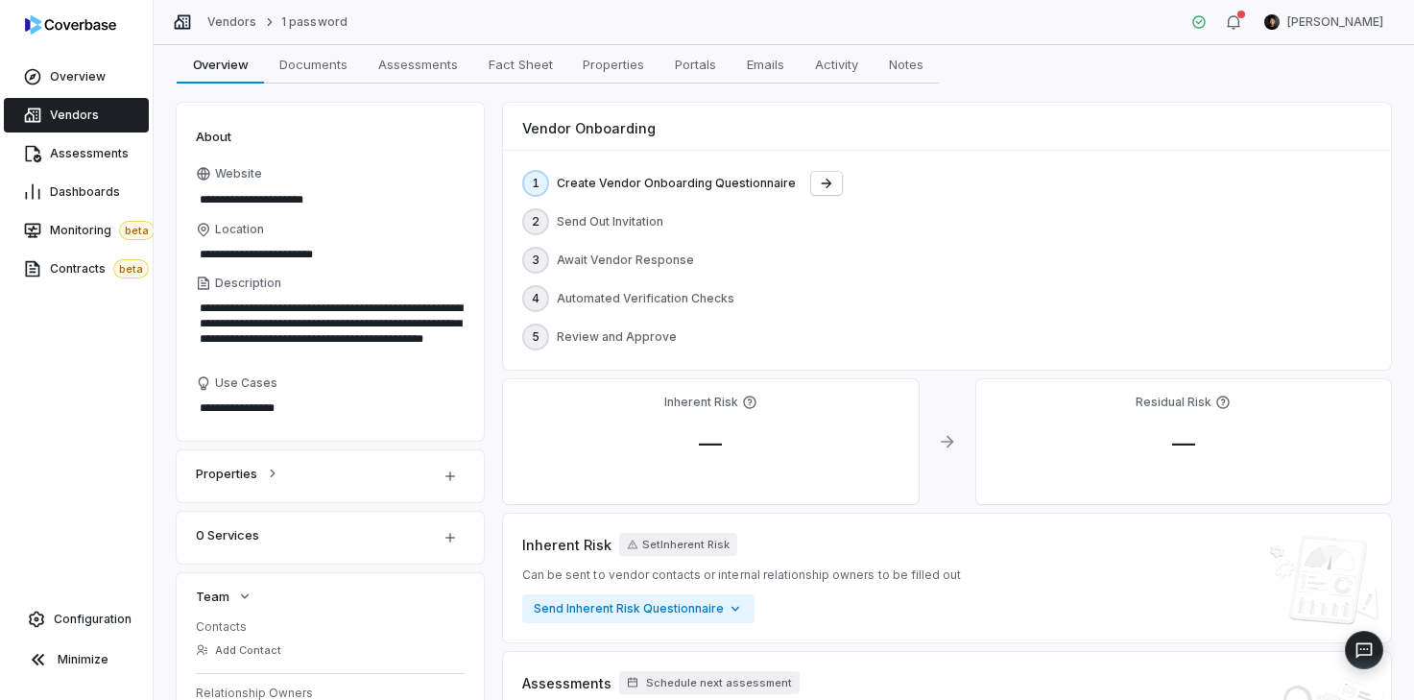
click at [536, 223] on span "2" at bounding box center [536, 221] width 8 height 15
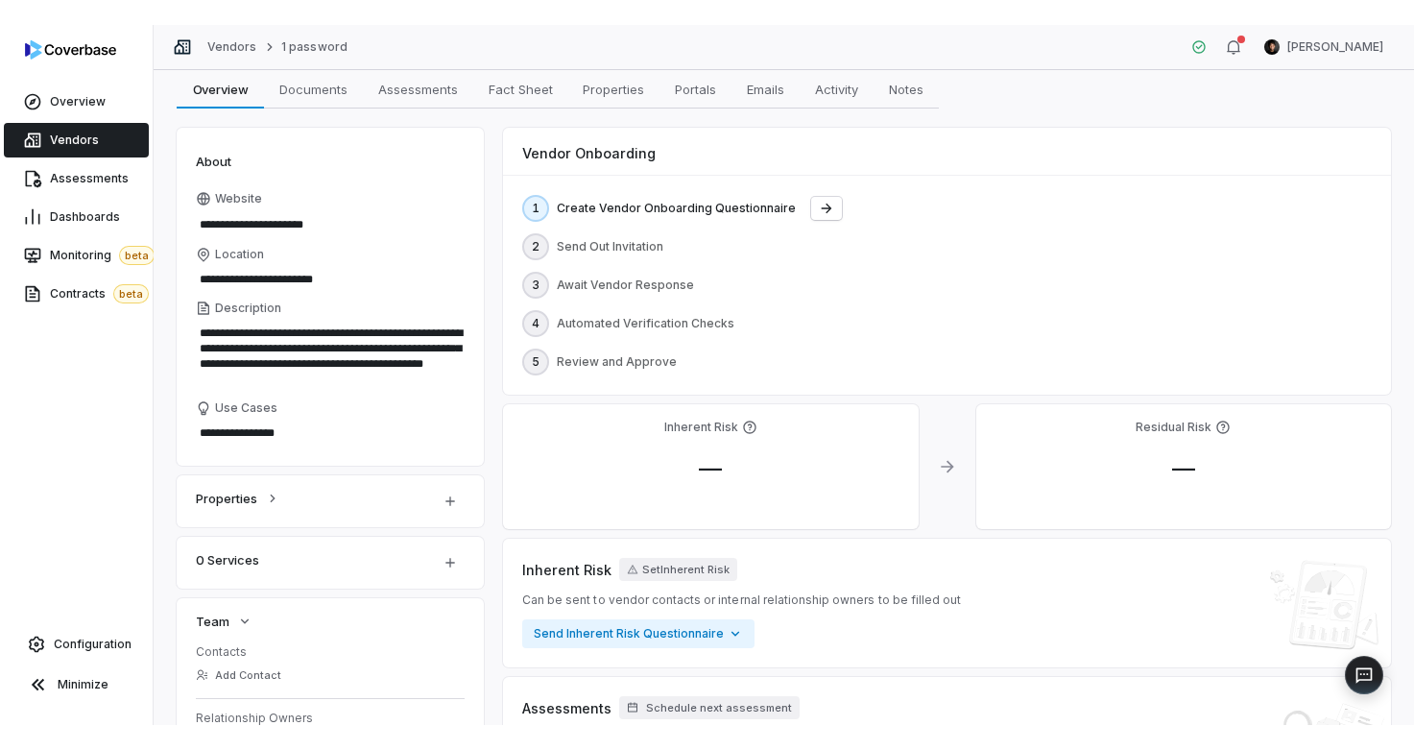
scroll to position [0, 0]
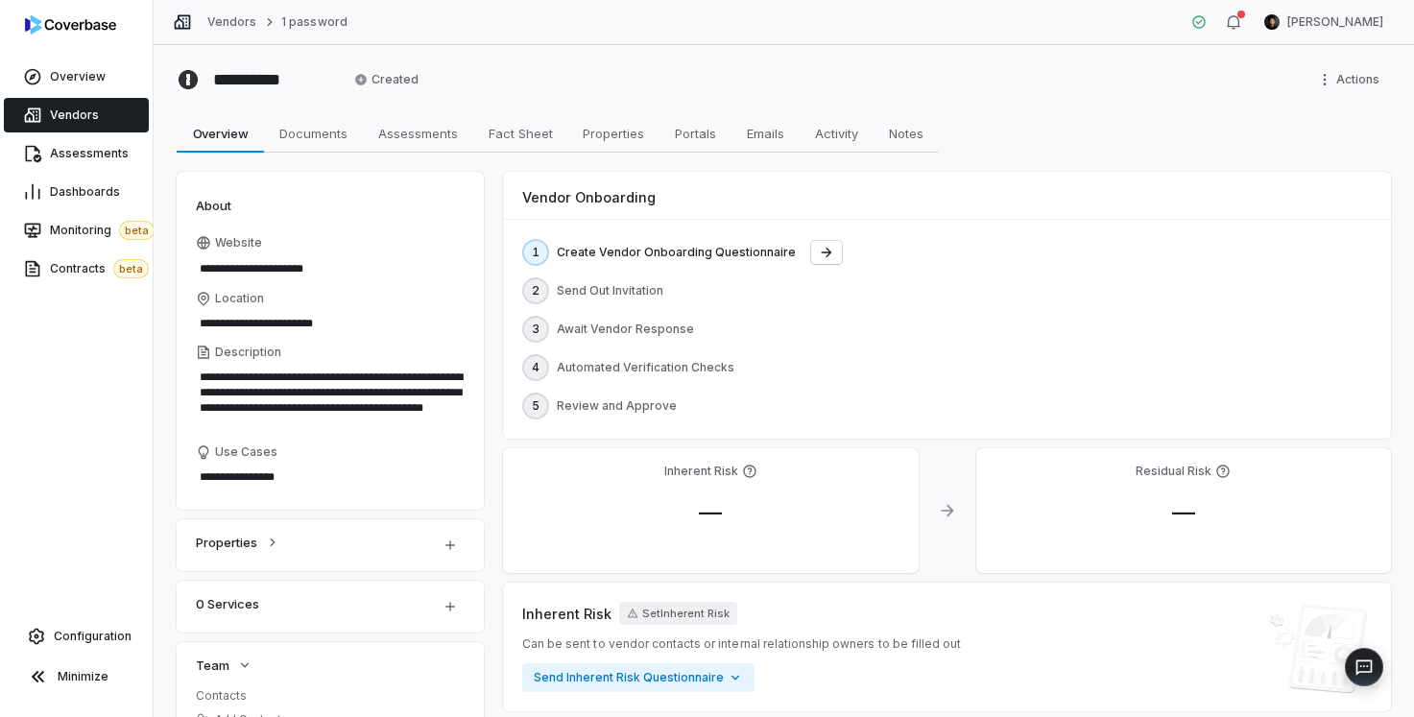
type textarea "*"
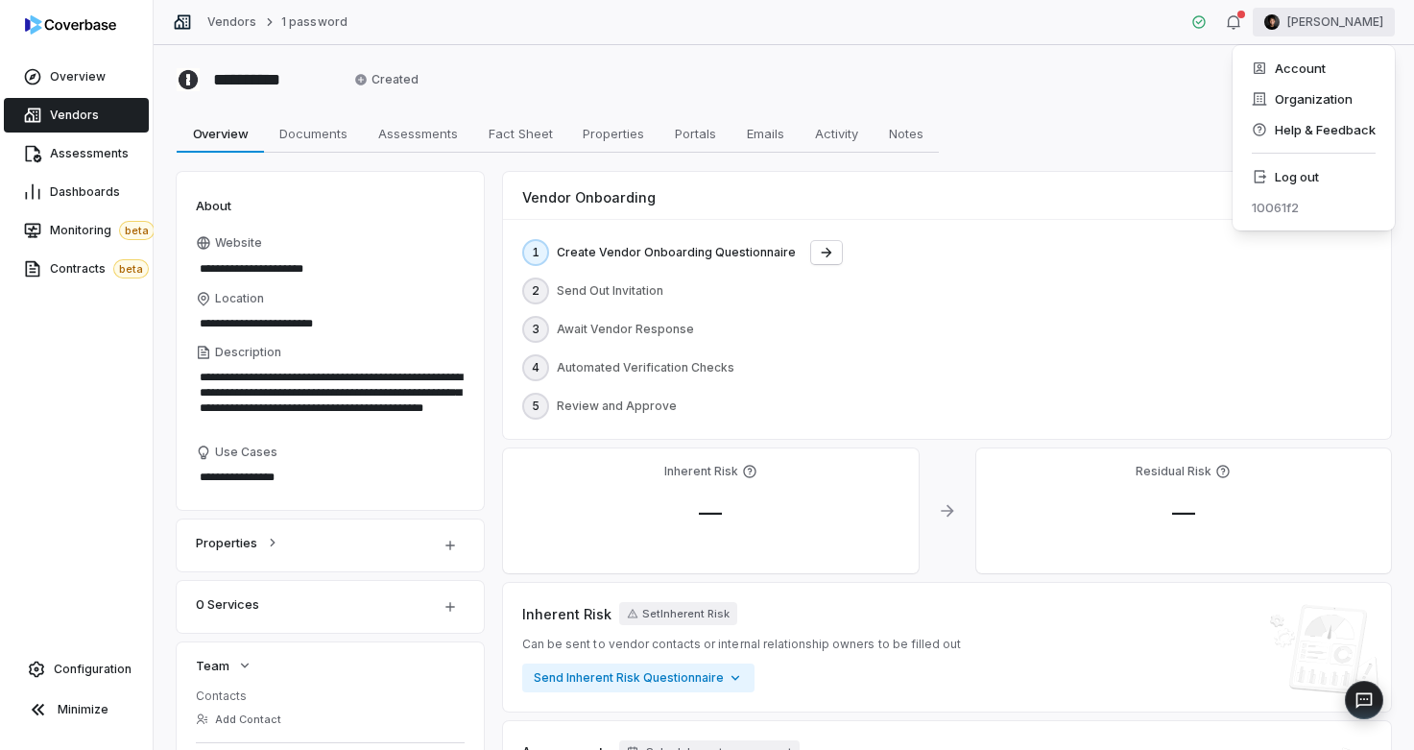
click at [1303, 20] on html "**********" at bounding box center [707, 375] width 1414 height 750
